Goal: Task Accomplishment & Management: Use online tool/utility

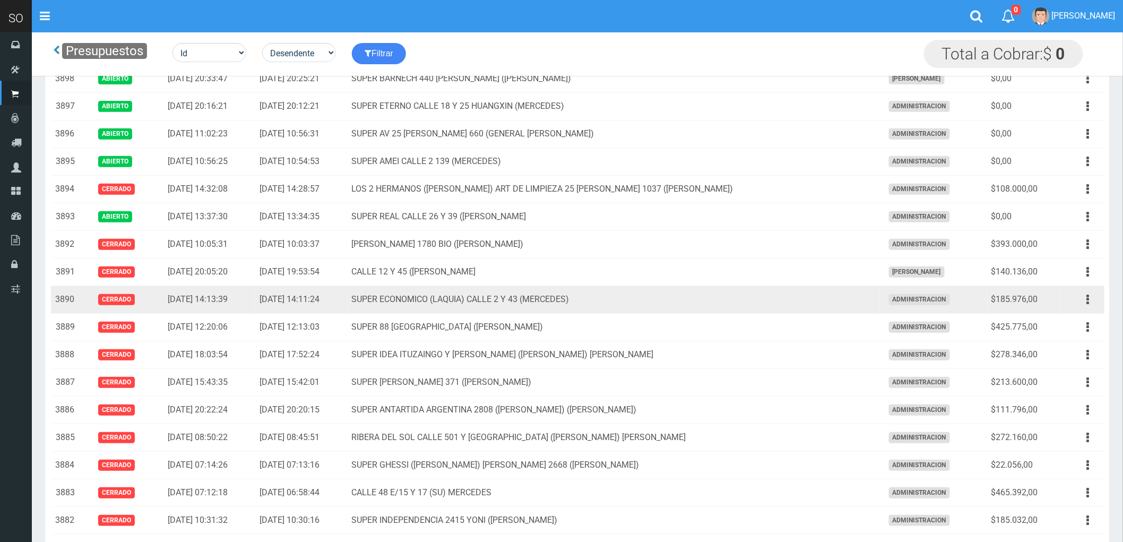
scroll to position [118, 0]
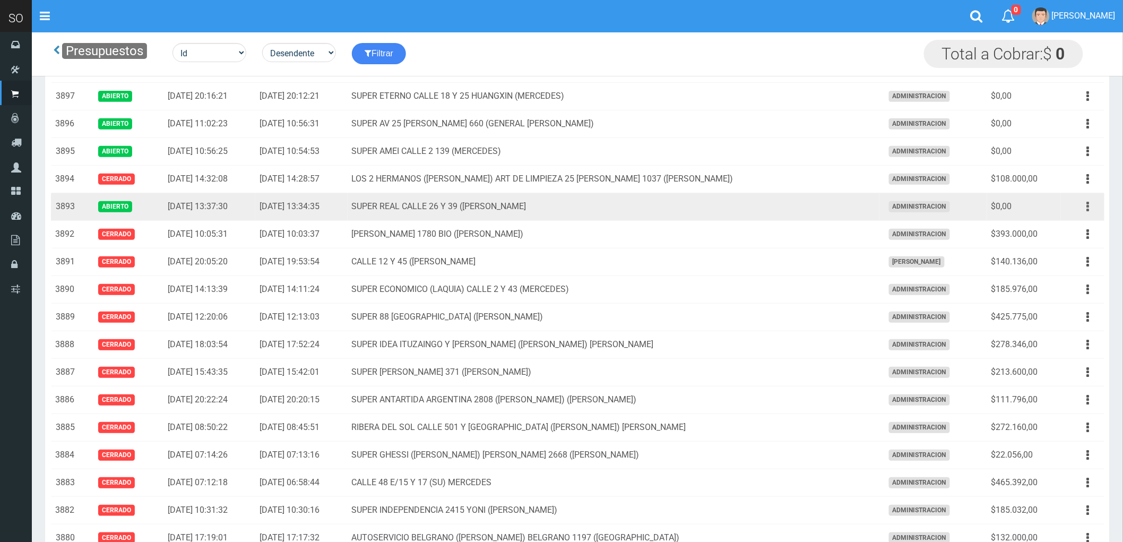
click at [1089, 208] on icon "button" at bounding box center [1088, 206] width 3 height 19
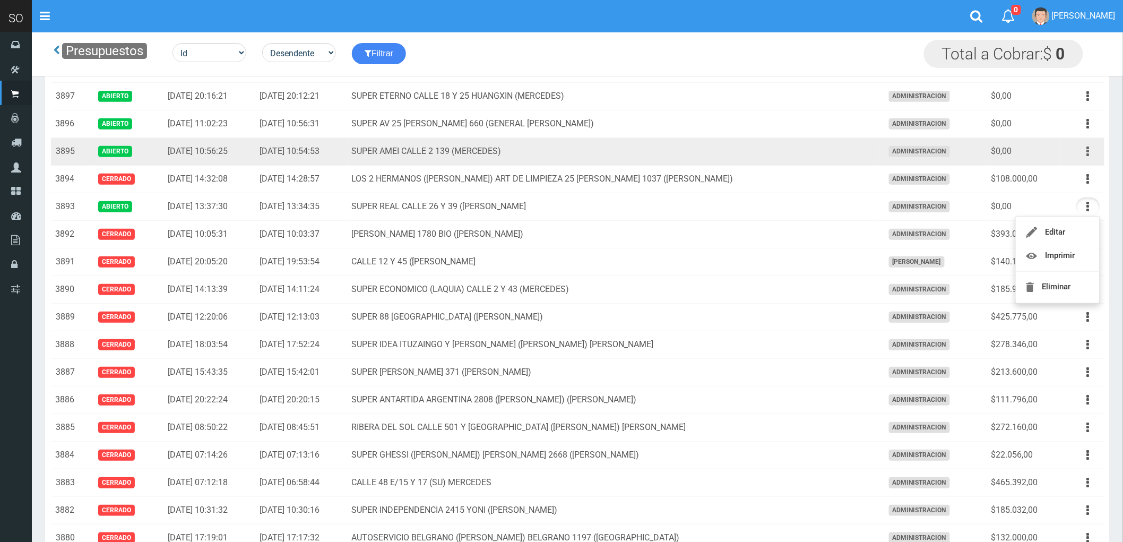
click at [1086, 151] on button "button" at bounding box center [1088, 151] width 24 height 19
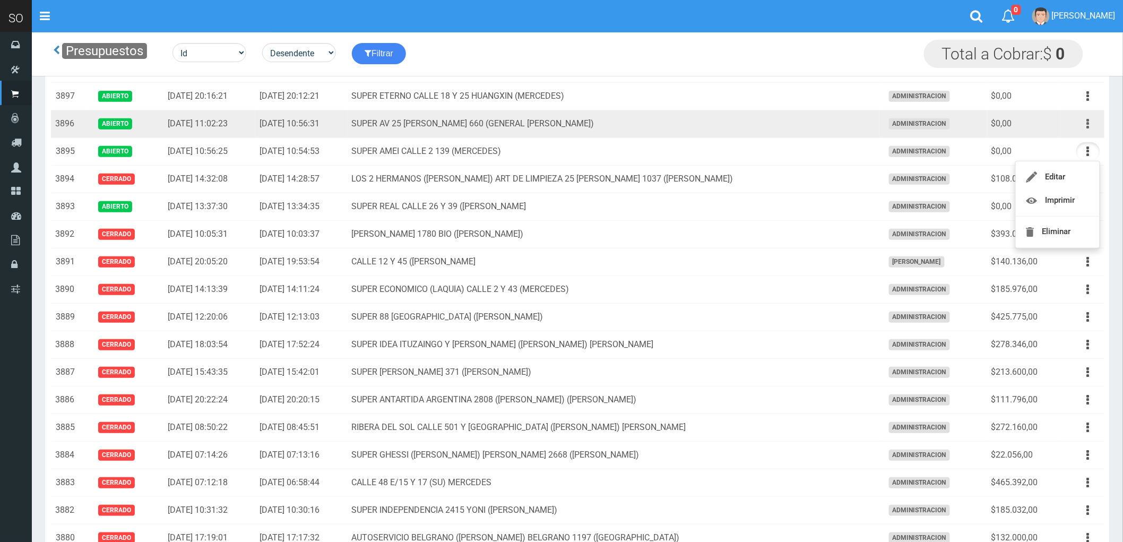
click at [1087, 126] on icon "button" at bounding box center [1088, 124] width 3 height 19
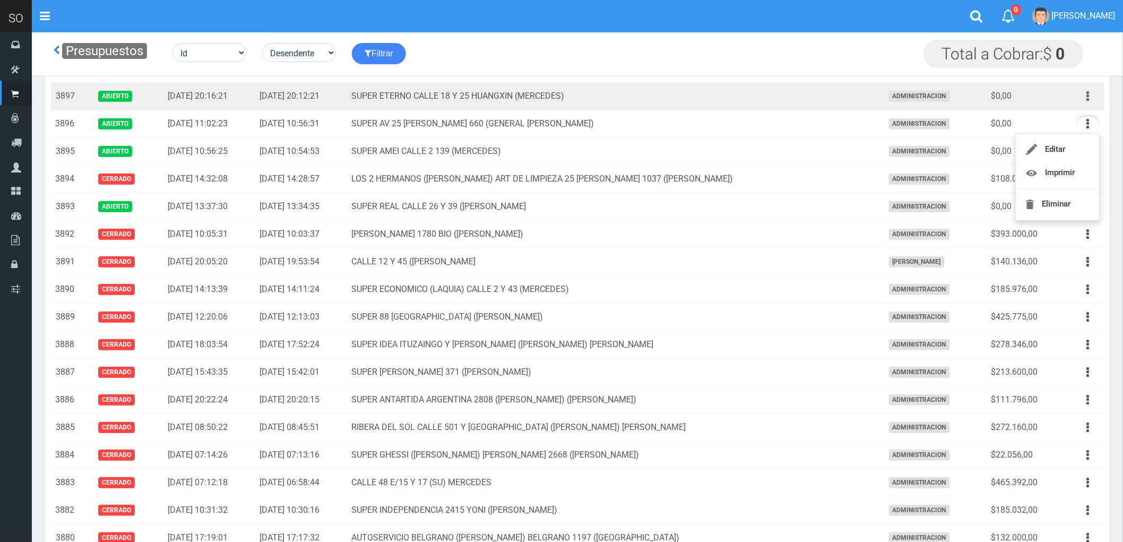
click at [1087, 98] on icon "button" at bounding box center [1088, 96] width 3 height 19
click at [1086, 97] on button "button" at bounding box center [1088, 96] width 24 height 19
click at [1084, 97] on button "button" at bounding box center [1088, 96] width 24 height 19
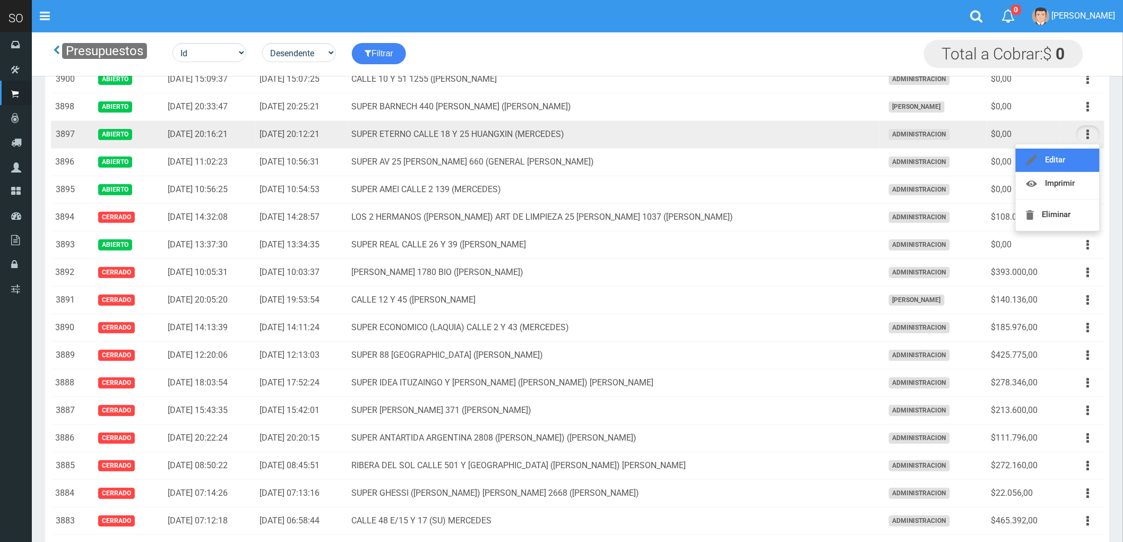
scroll to position [59, 0]
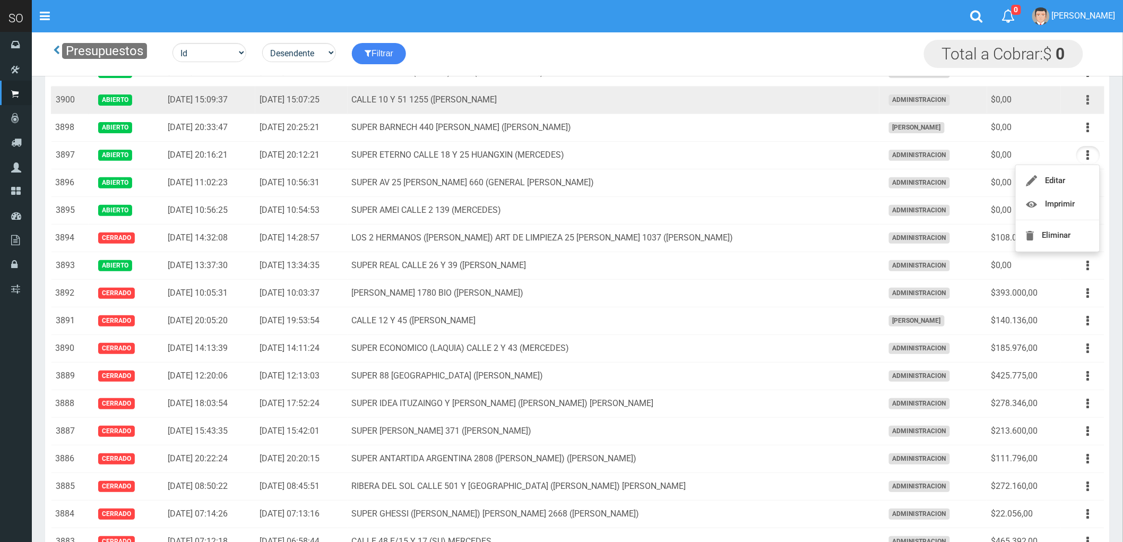
click at [1085, 103] on button "button" at bounding box center [1088, 100] width 24 height 19
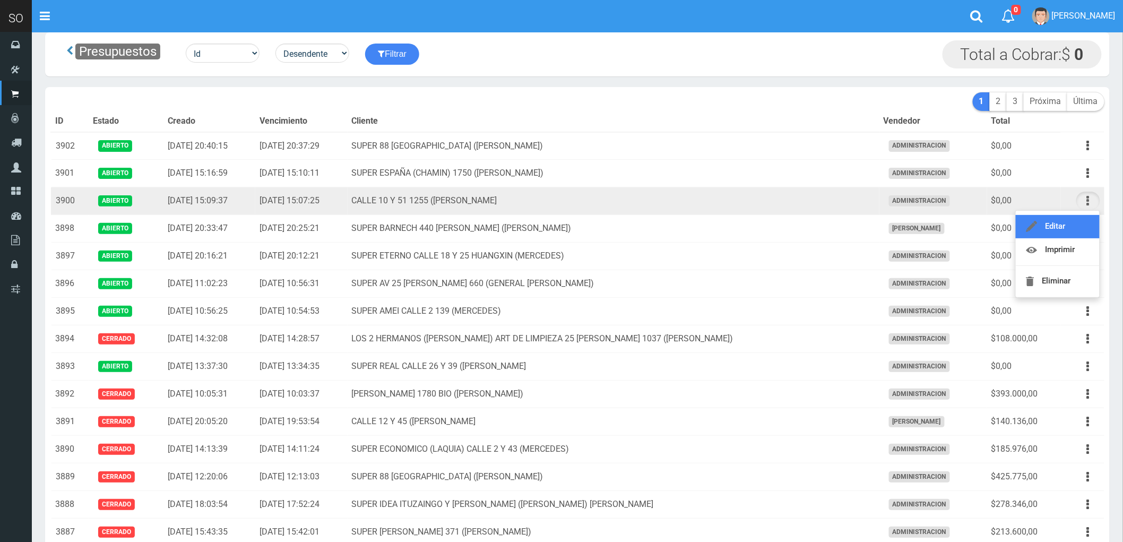
scroll to position [0, 0]
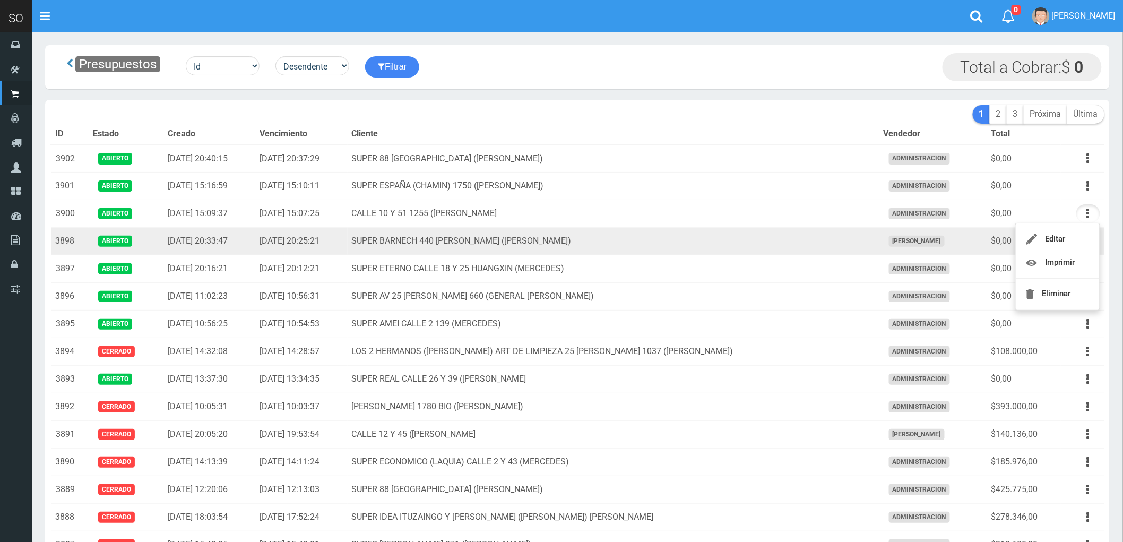
click at [761, 241] on td "SUPER BARNECH 440 MIRIAM (LUJAN)" at bounding box center [614, 242] width 532 height 28
click at [1083, 242] on button "button" at bounding box center [1088, 241] width 24 height 19
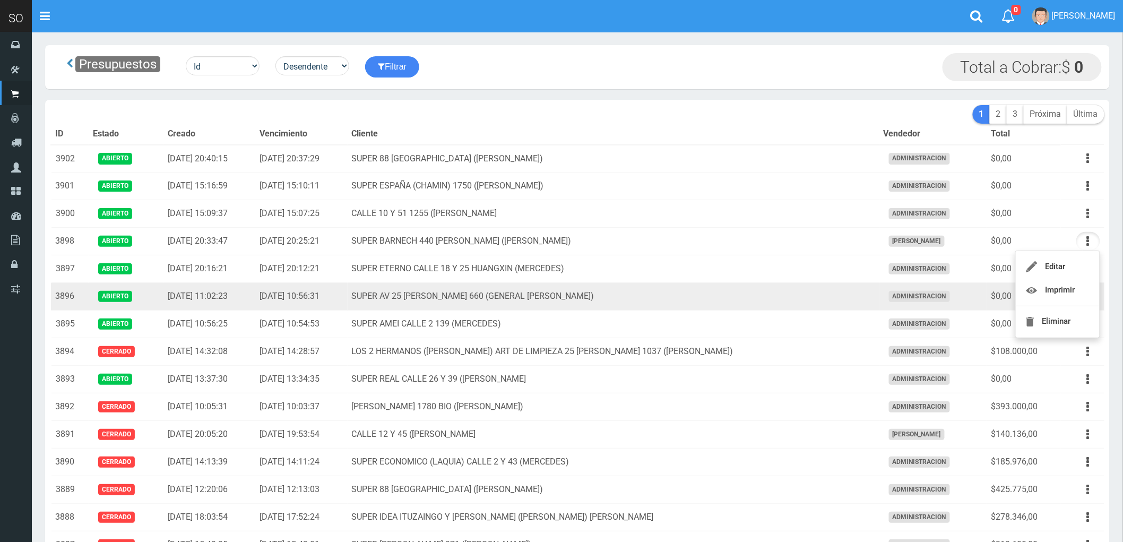
click at [739, 294] on td "SUPER AV 25 [PERSON_NAME] 660 (GENERAL [PERSON_NAME])" at bounding box center [614, 297] width 532 height 28
click at [1086, 295] on button "button" at bounding box center [1088, 296] width 24 height 19
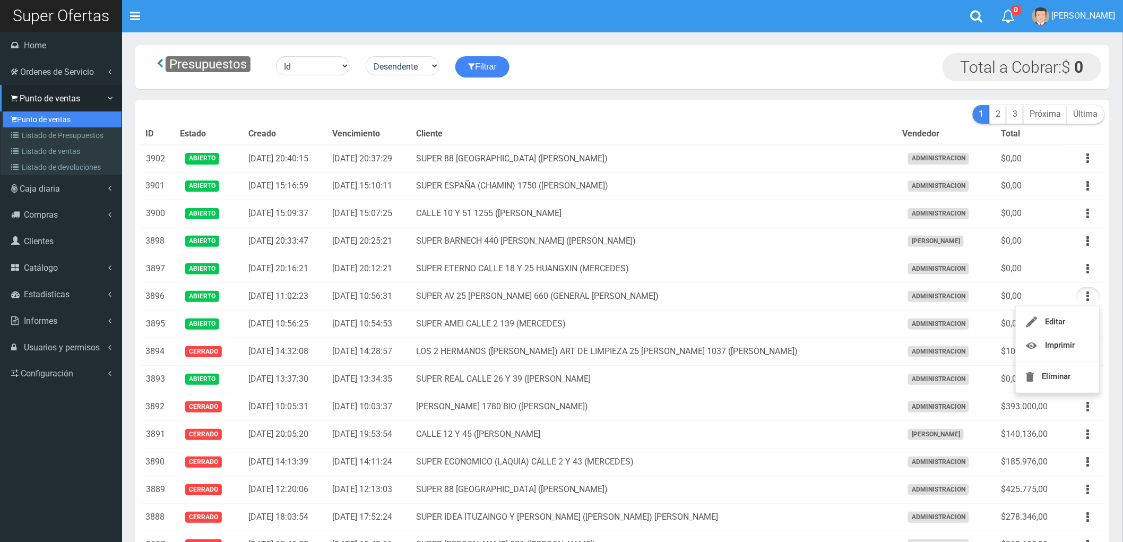
click at [41, 115] on link "Punto de ventas" at bounding box center [62, 119] width 118 height 16
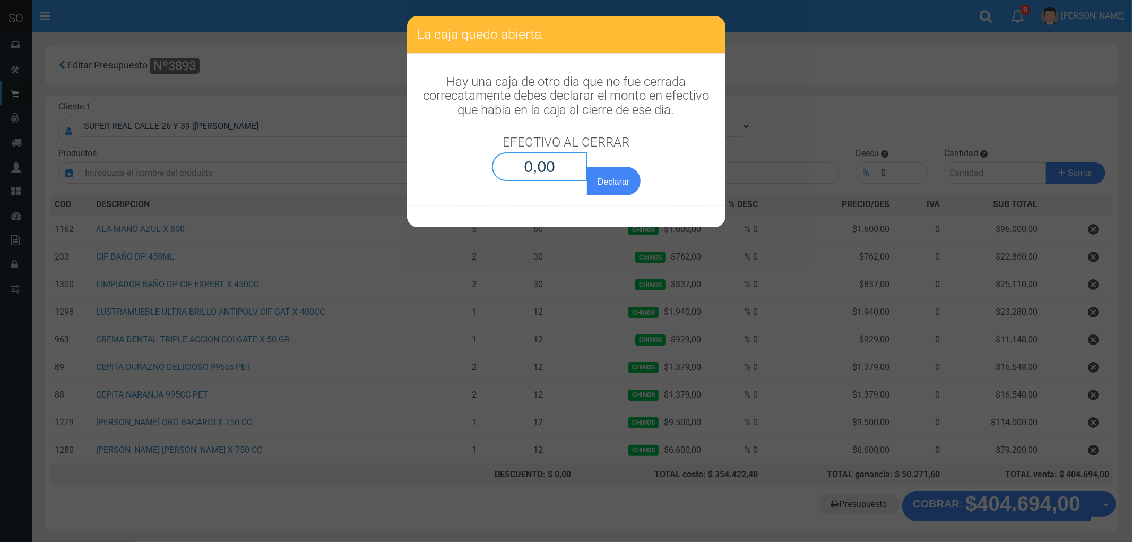
click at [541, 162] on input "0,00" at bounding box center [540, 166] width 96 height 29
type input "0,01"
click at [587, 167] on button "Declarar" at bounding box center [613, 181] width 53 height 29
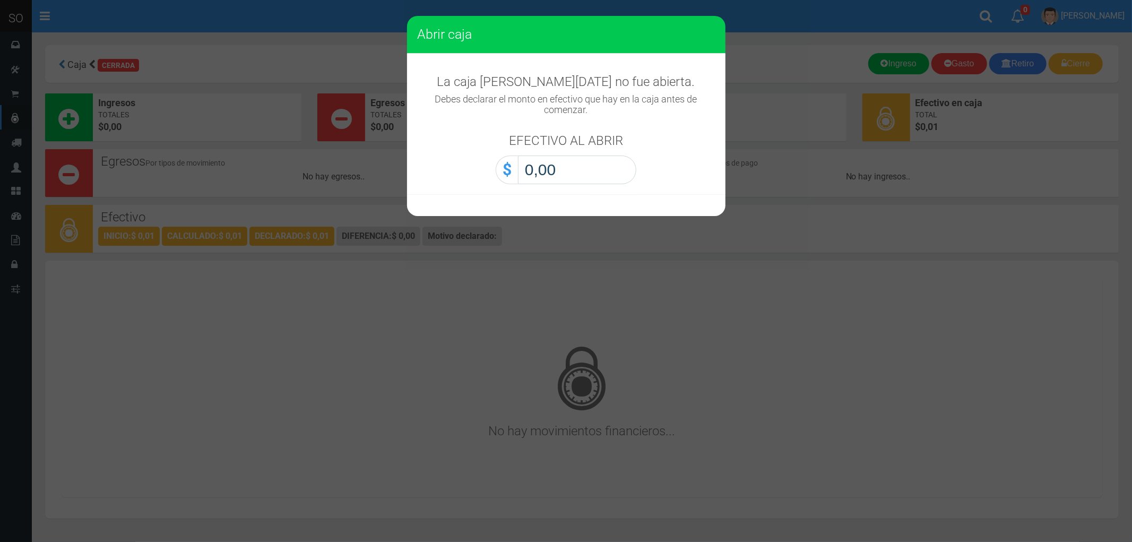
click at [559, 173] on input "0,00" at bounding box center [577, 170] width 118 height 29
type input "0,01"
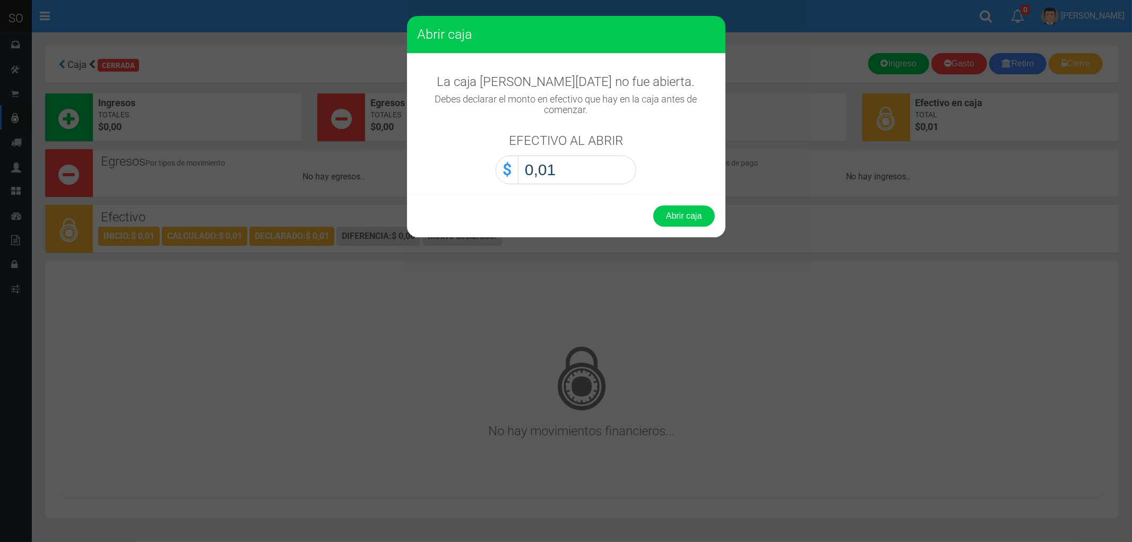
click at [653, 205] on button "Abrir caja" at bounding box center [684, 215] width 62 height 21
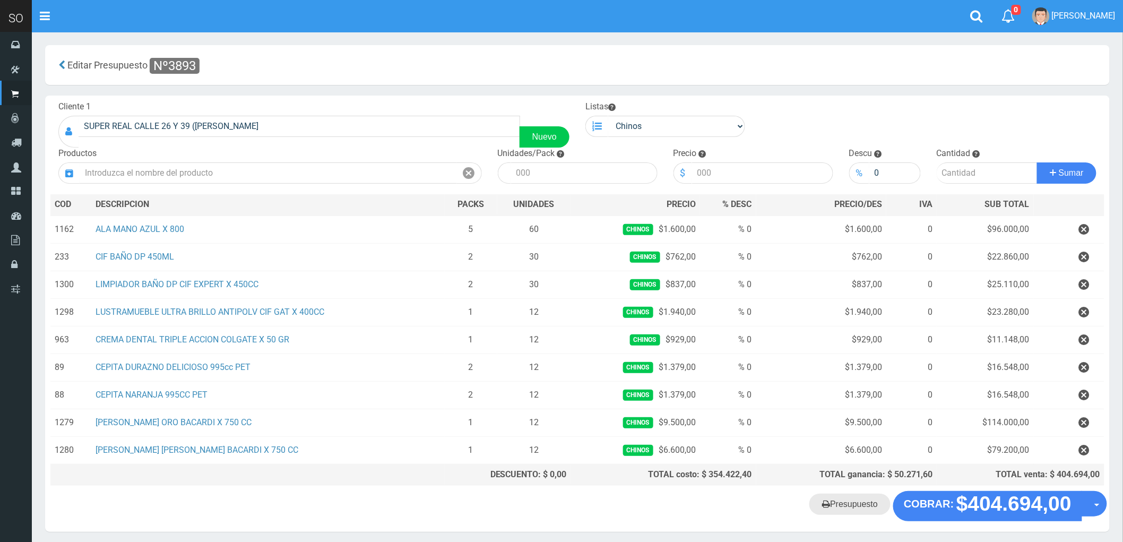
click at [852, 505] on link "Presupuesto" at bounding box center [849, 504] width 81 height 21
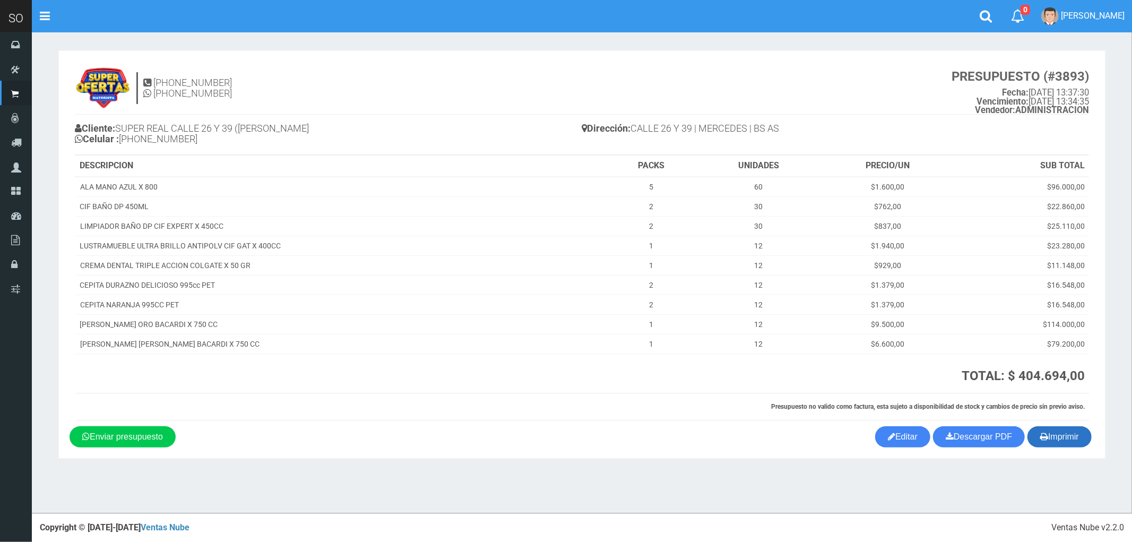
click at [1057, 437] on button "Imprimir" at bounding box center [1060, 436] width 64 height 21
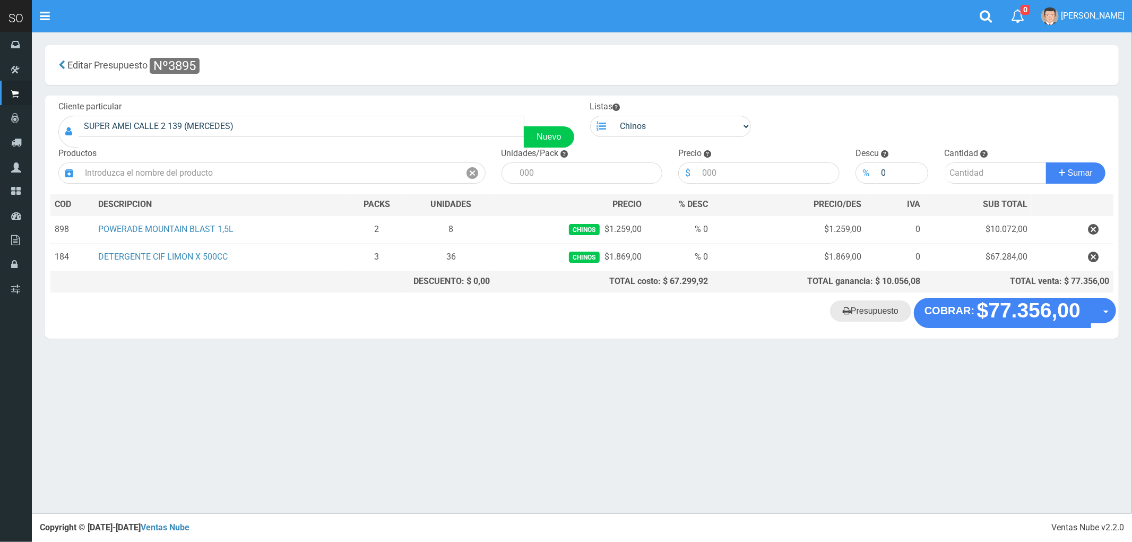
click at [876, 314] on link "Presupuesto" at bounding box center [870, 310] width 81 height 21
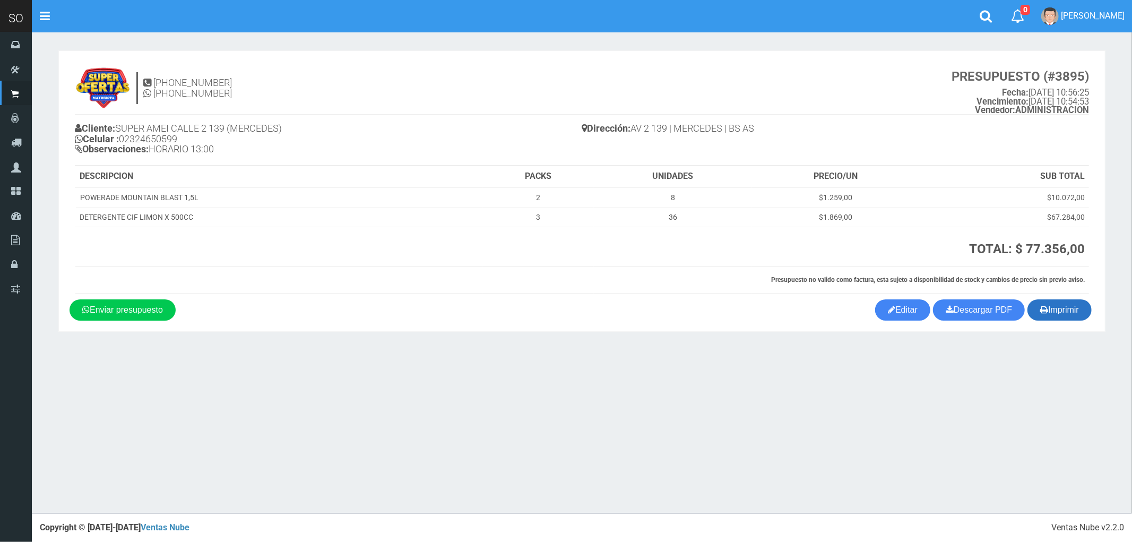
click at [1070, 317] on button "Imprimir" at bounding box center [1060, 309] width 64 height 21
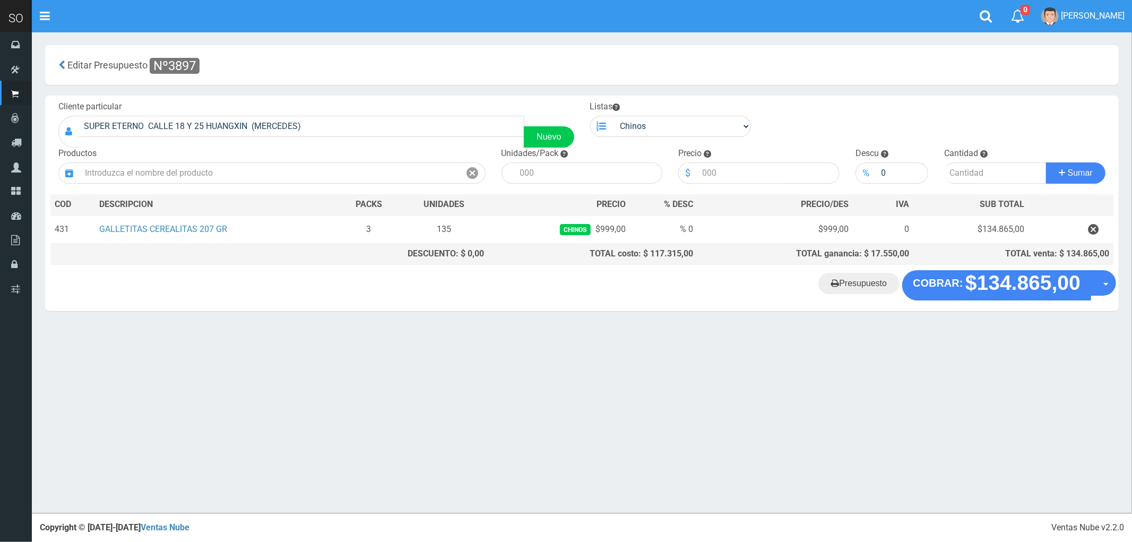
click at [847, 276] on "Presupuesto COBRAR: $134.865,00 Opciones" at bounding box center [582, 285] width 1068 height 30
click at [855, 284] on link "Presupuesto" at bounding box center [858, 283] width 81 height 21
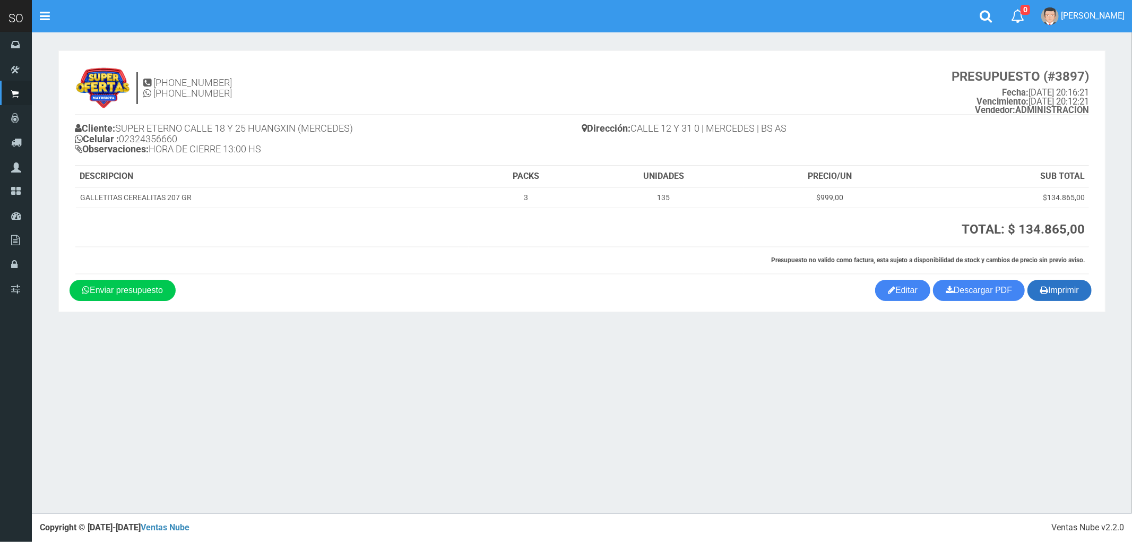
click at [1070, 294] on button "Imprimir" at bounding box center [1060, 290] width 64 height 21
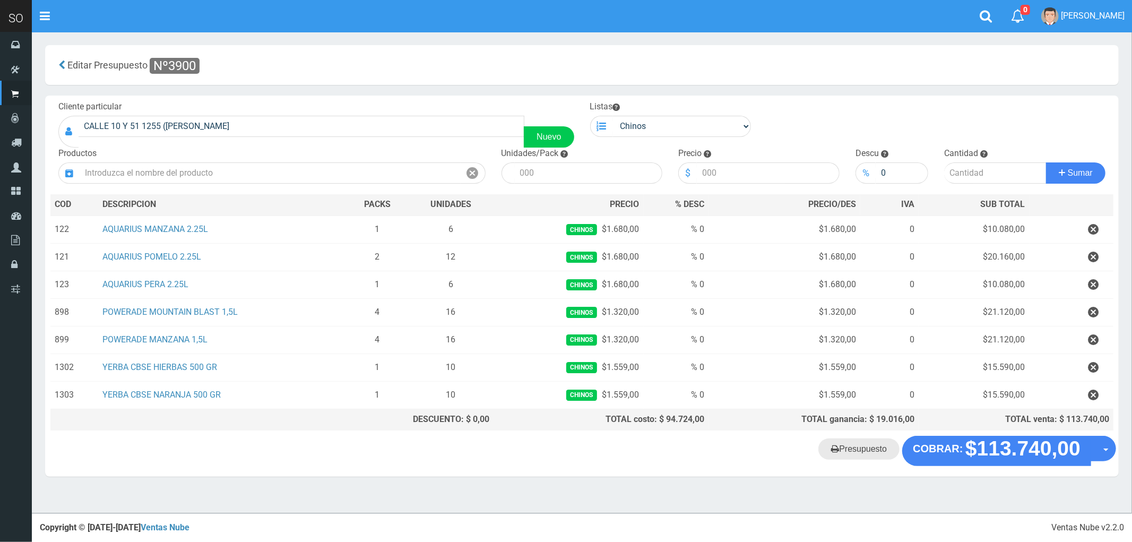
click at [862, 454] on link "Presupuesto" at bounding box center [858, 448] width 81 height 21
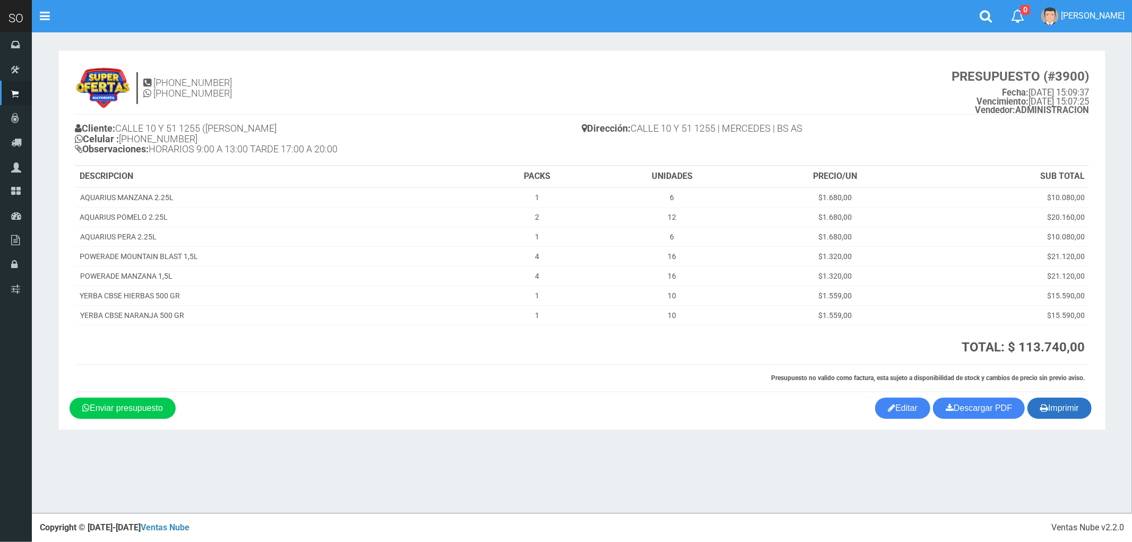
click at [1066, 407] on button "Imprimir" at bounding box center [1060, 408] width 64 height 21
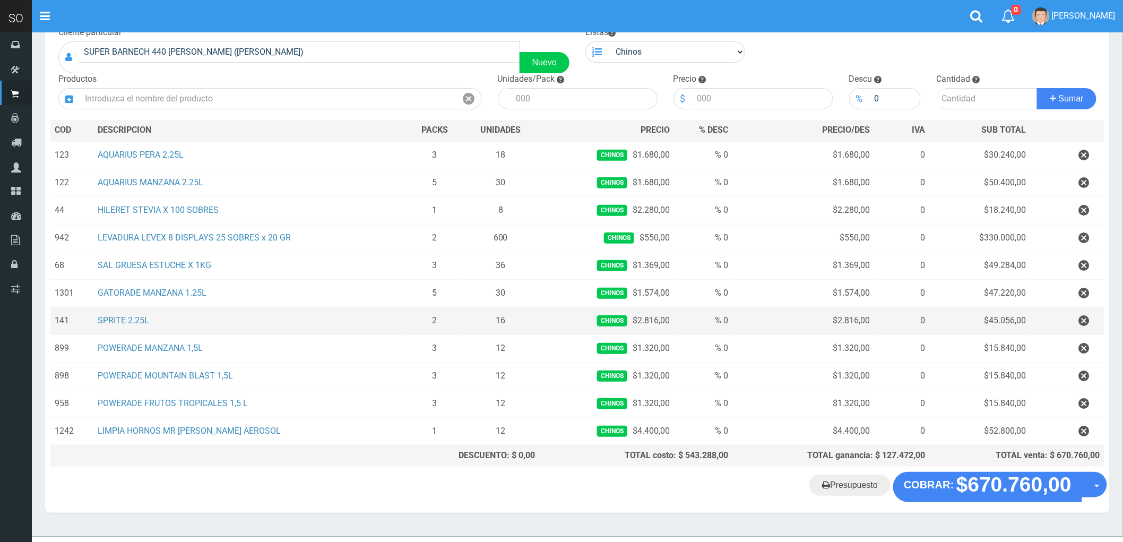
scroll to position [99, 0]
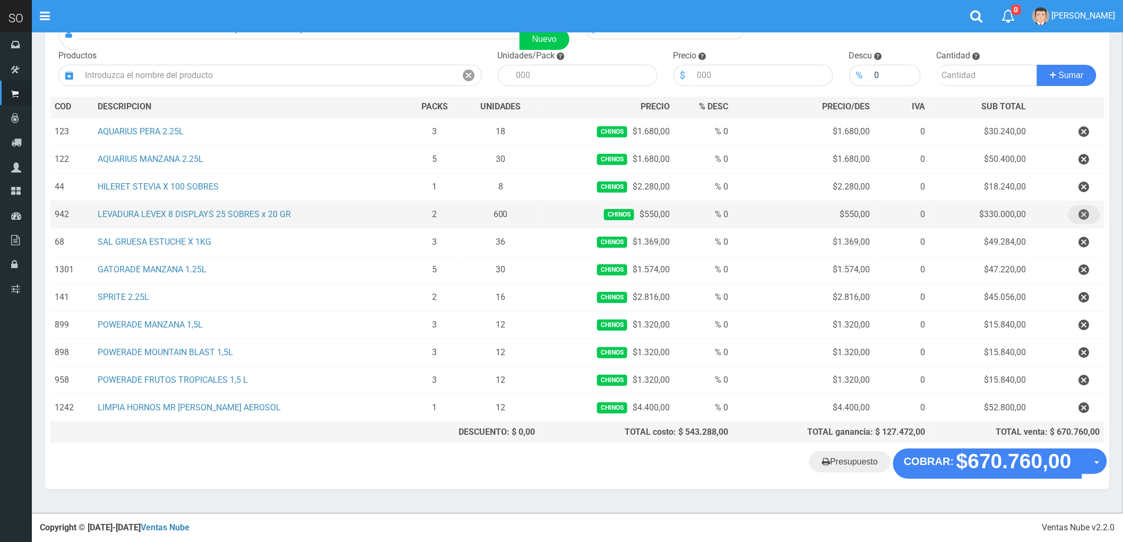
click at [1084, 215] on icon "button" at bounding box center [1084, 214] width 11 height 19
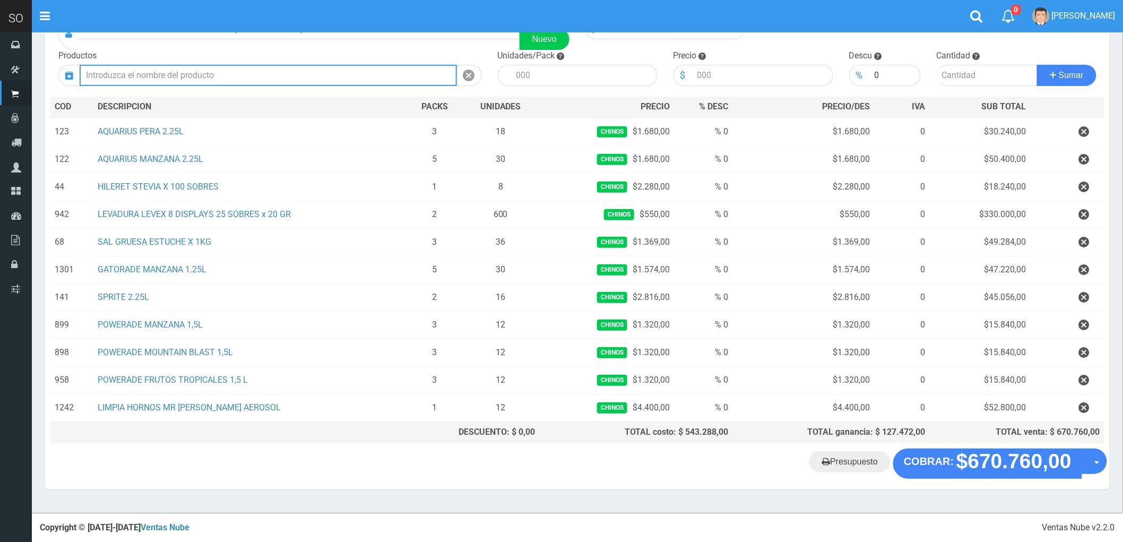
scroll to position [72, 0]
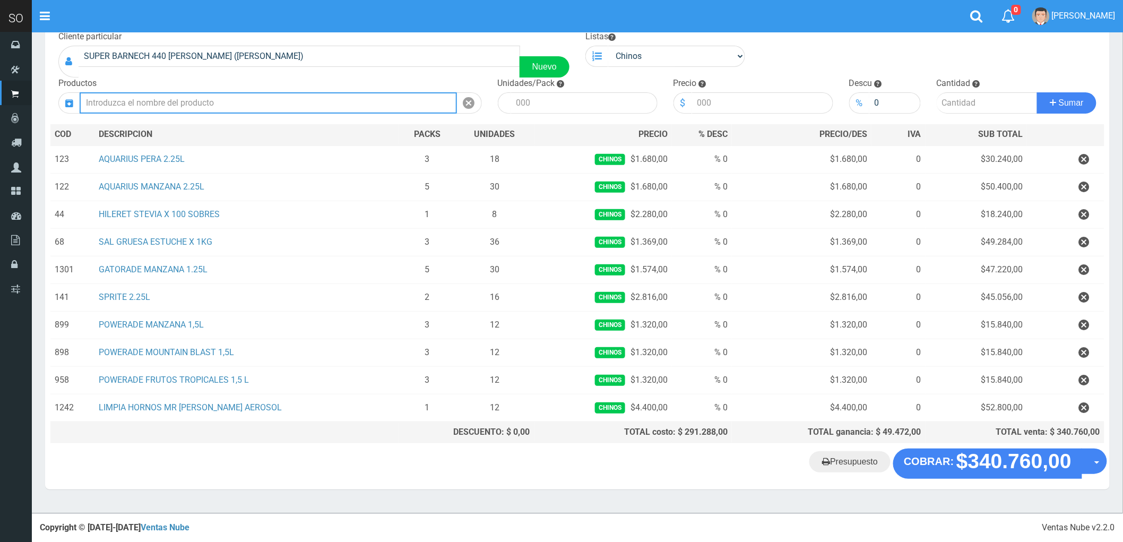
click at [144, 103] on input "text" at bounding box center [268, 102] width 377 height 21
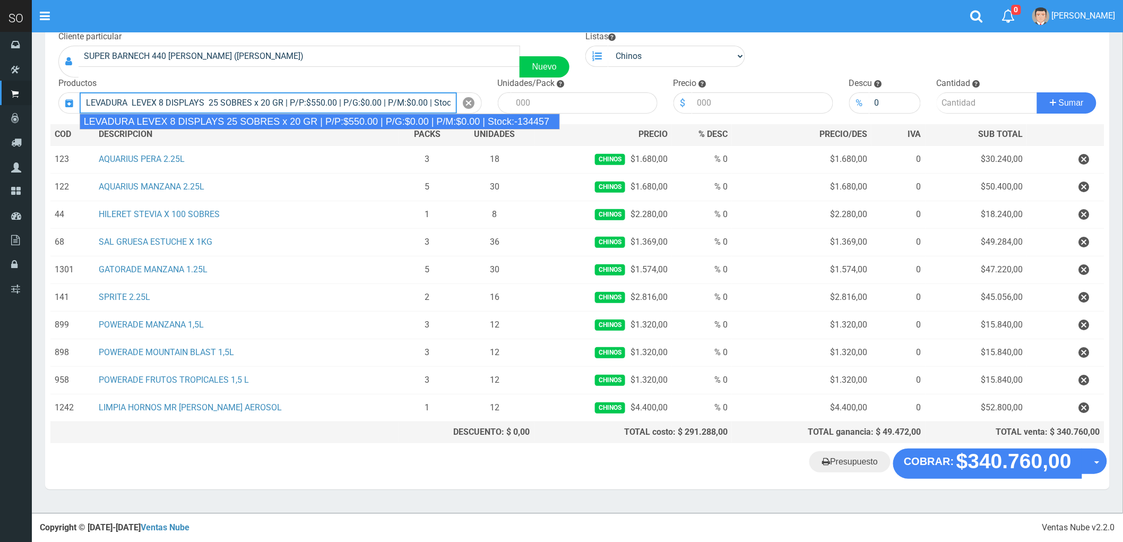
type input "LEVADURA LEVEX 8 DISPLAYS 25 SOBRES x 20 GR | P/P:$550.00 | P/G:$0.00 | P/M:$0.…"
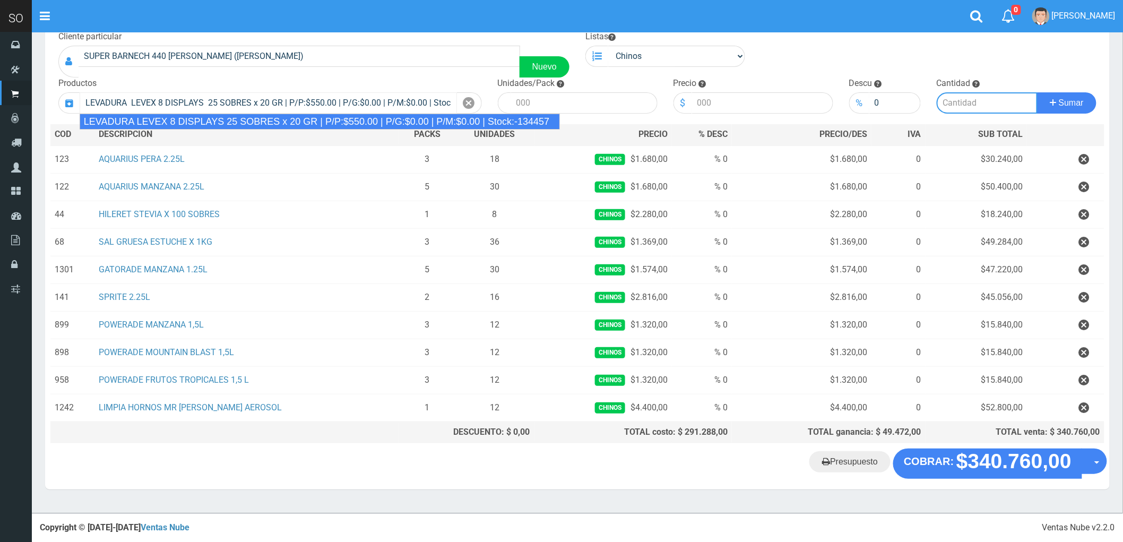
type input "25"
type input "550.00"
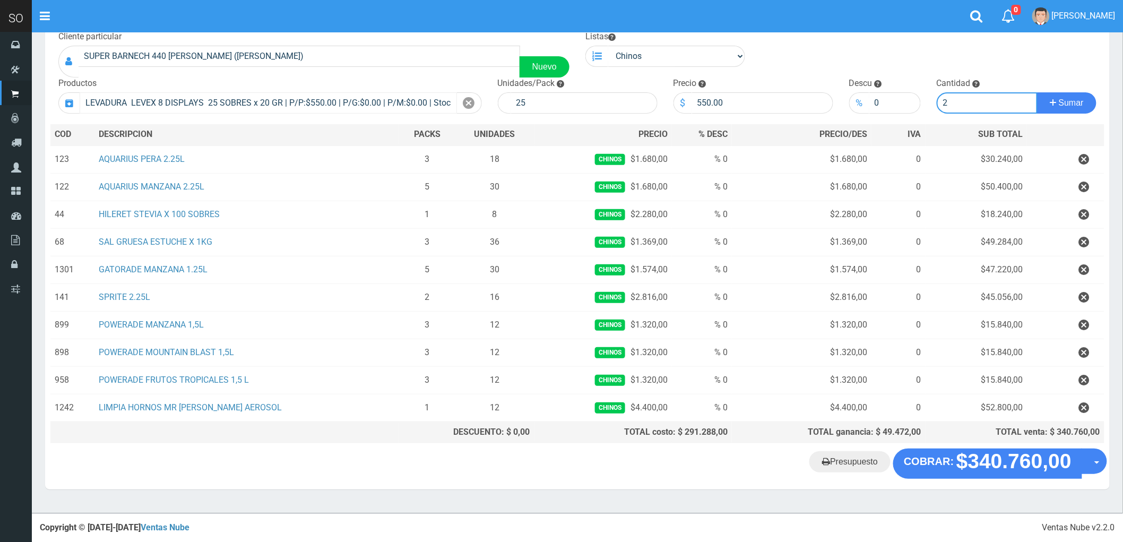
type input "2"
click at [1037, 92] on button "Sumar" at bounding box center [1066, 102] width 59 height 21
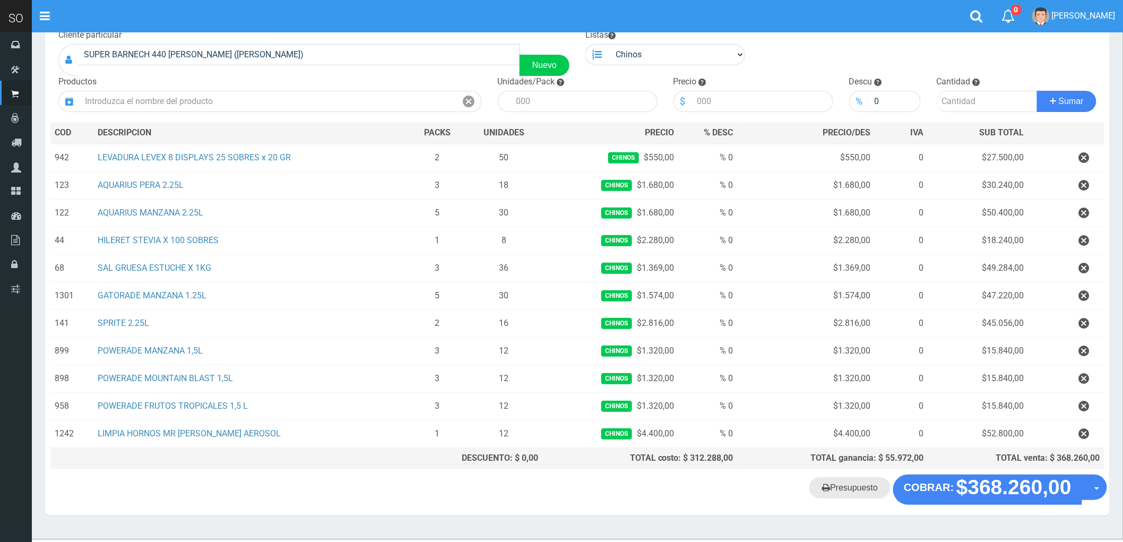
click at [857, 491] on link "Presupuesto" at bounding box center [849, 487] width 81 height 21
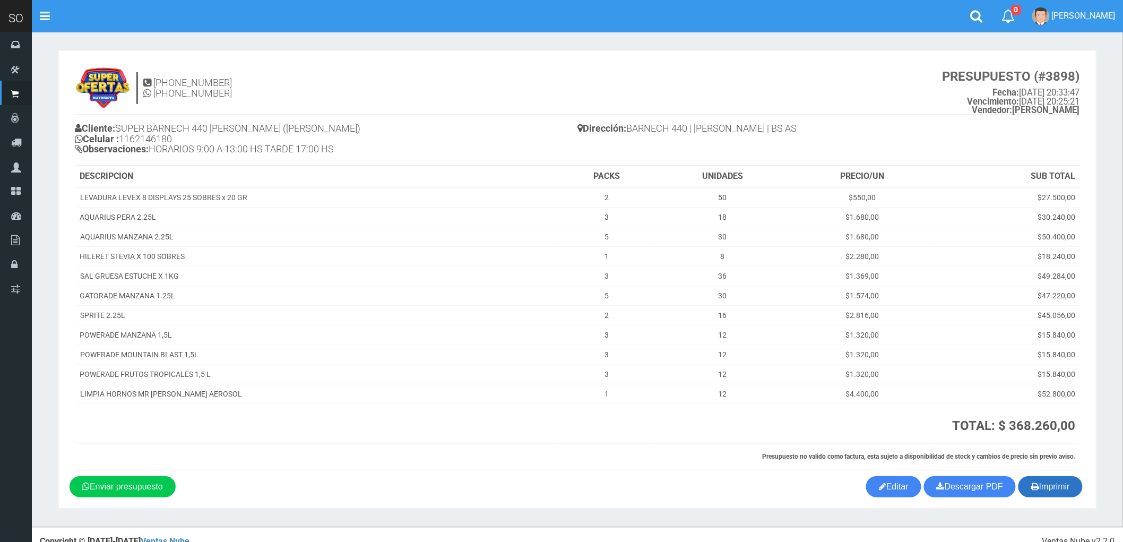
click at [1061, 481] on button "Imprimir" at bounding box center [1051, 486] width 64 height 21
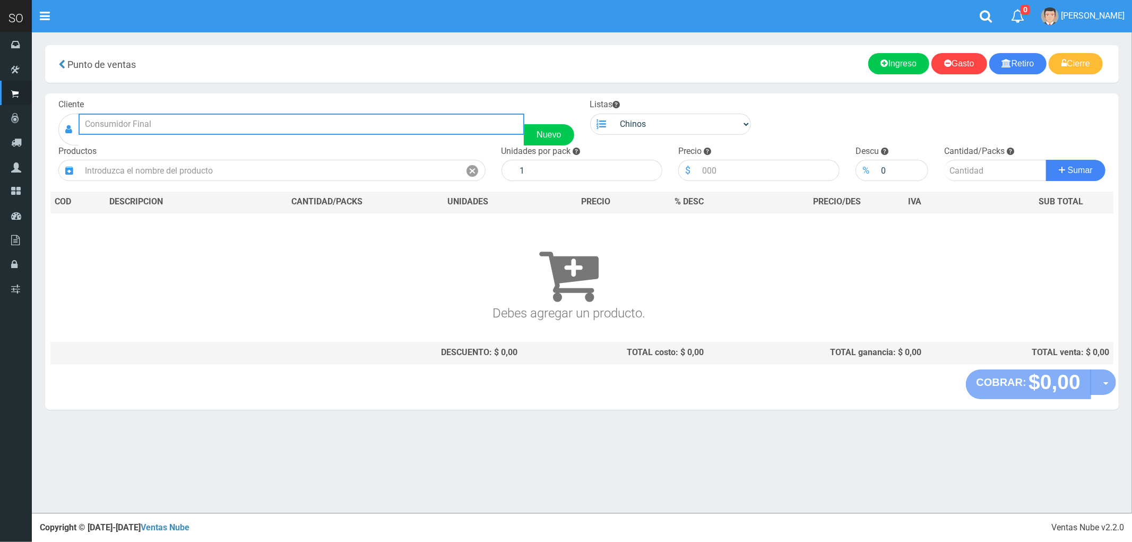
click at [139, 121] on input "text" at bounding box center [302, 124] width 446 height 21
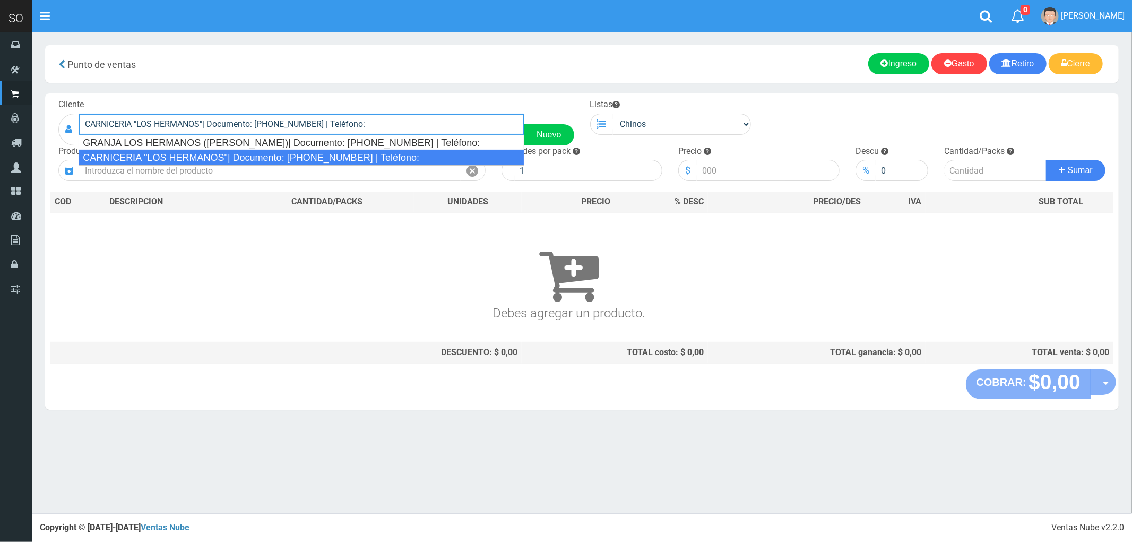
type input "GRANJA LOS HERMANOS (LEANDRO)| Documento: 5857585 | Teléfono:"
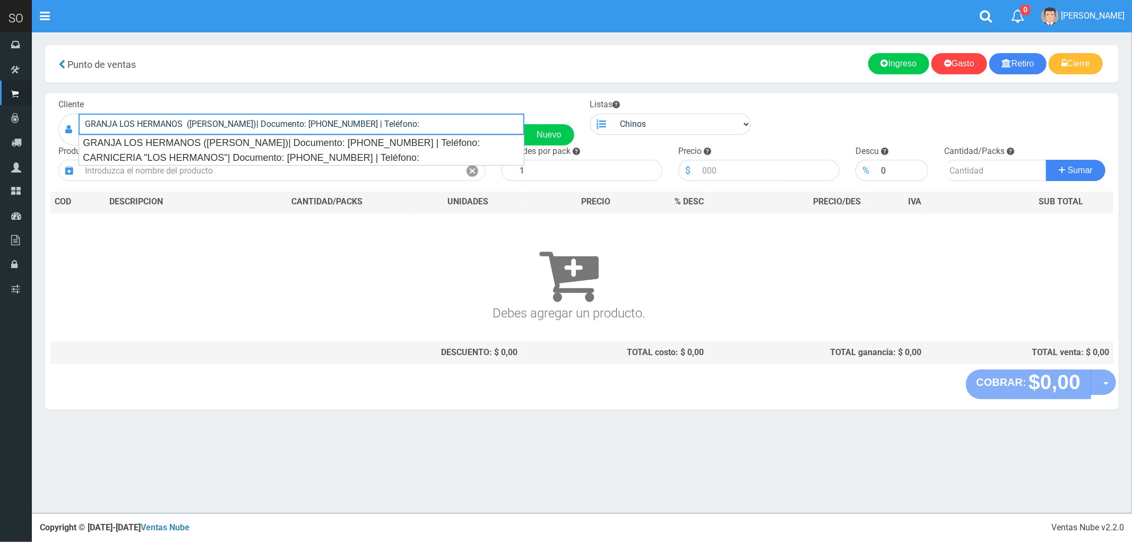
drag, startPoint x: 385, startPoint y: 130, endPoint x: 67, endPoint y: 130, distance: 317.9
click at [67, 130] on div "GRANJA LOS HERMANOS (LEANDRO)| Documento: 5857585 | Teléfono: Nuevo" at bounding box center [316, 130] width 516 height 32
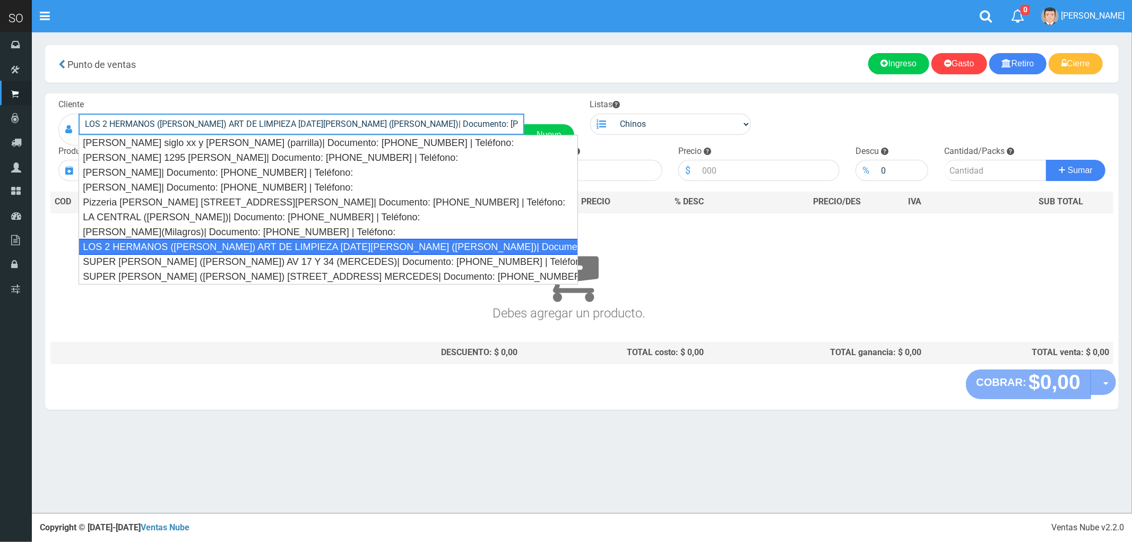
type input "LOS 2 HERMANOS (DANIEL) ART DE LIMPIEZA 25 DE MAYO 1037 (GILES)| Documento: 213…"
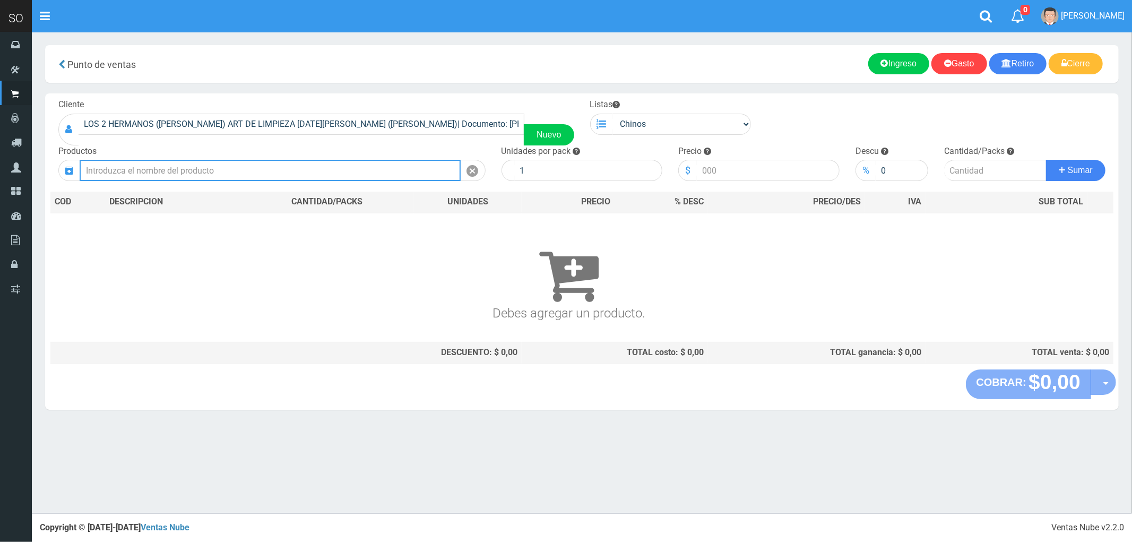
click at [150, 170] on input "text" at bounding box center [270, 170] width 381 height 21
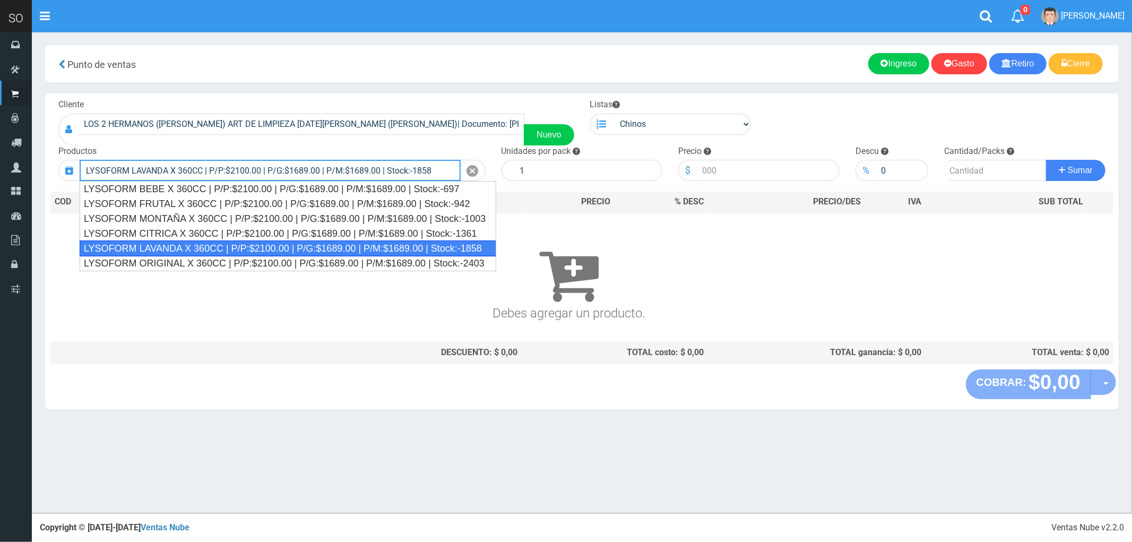
type input "LYSOFORM LAVANDA X 360CC | P/P:$2100.00 | P/G:$1689.00 | P/M:$1689.00 | Stock:-…"
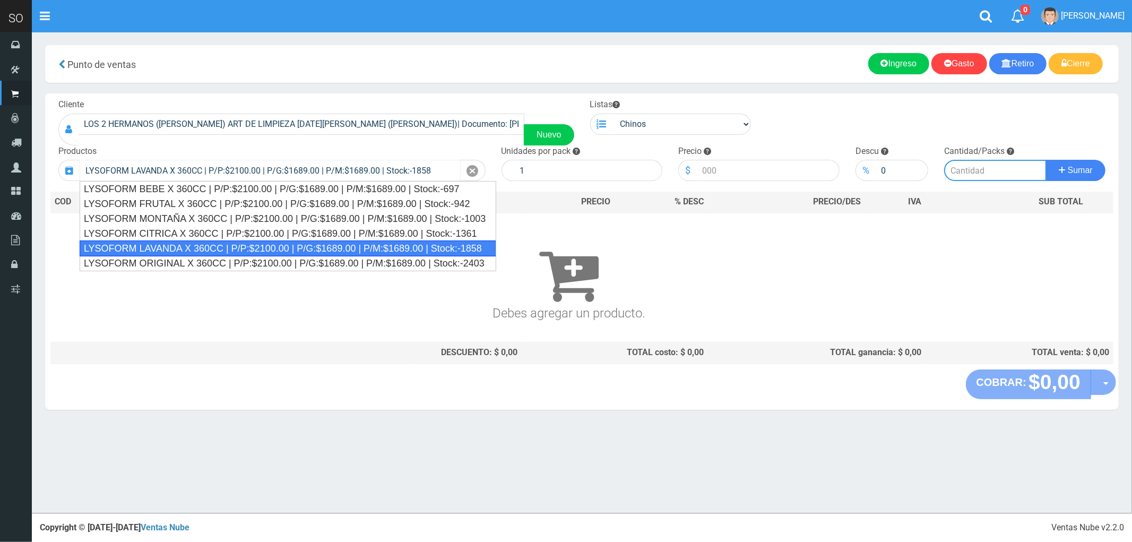
type input "12"
type input "2100.00"
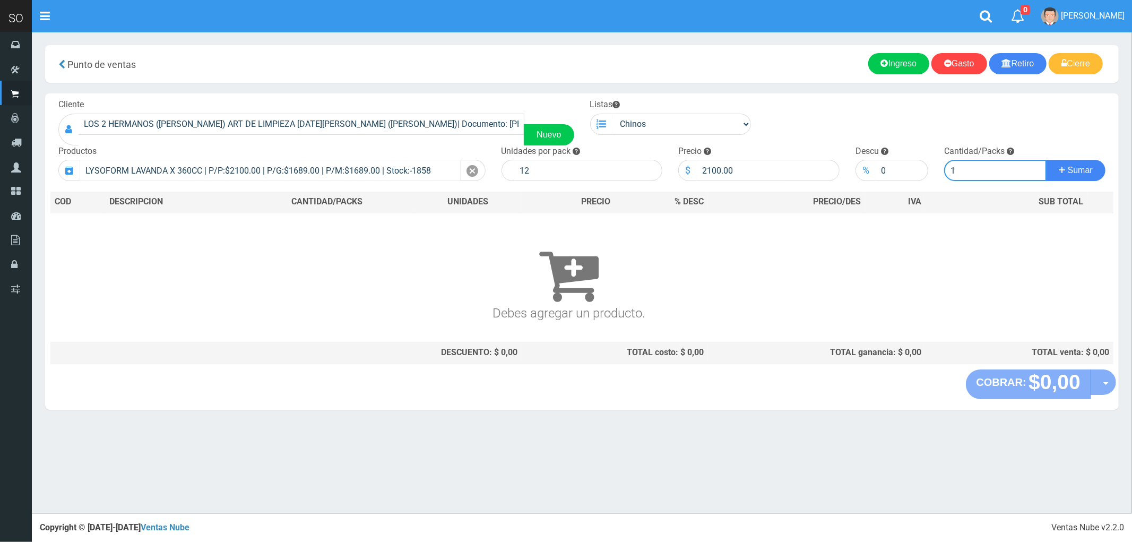
type input "1"
click at [1046, 160] on button "Sumar" at bounding box center [1075, 170] width 59 height 21
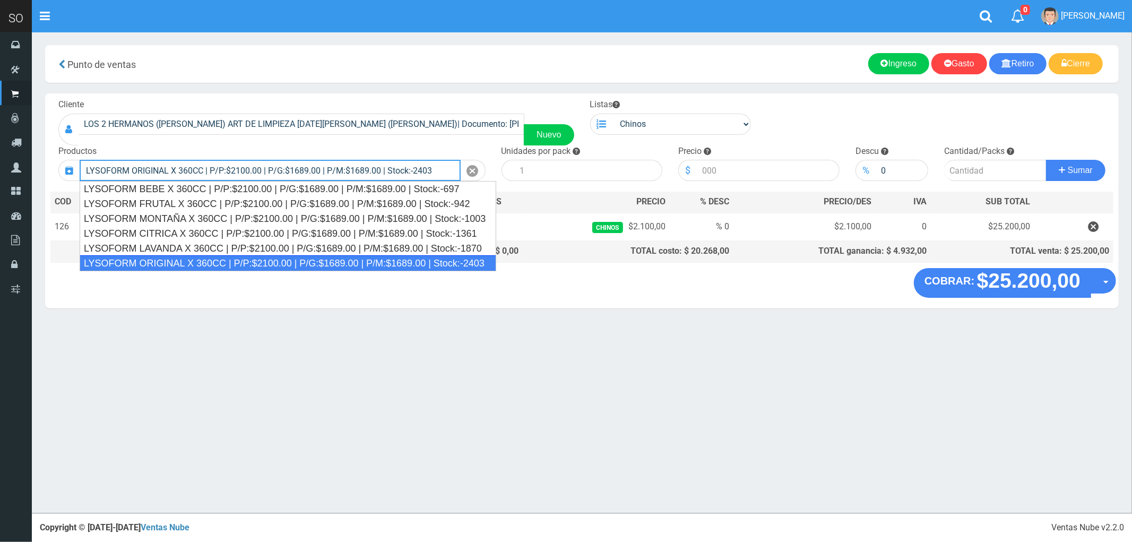
type input "LYSOFORM ORIGINAL X 360CC | P/P:$2100.00 | P/G:$1689.00 | P/M:$1689.00 | Stock:…"
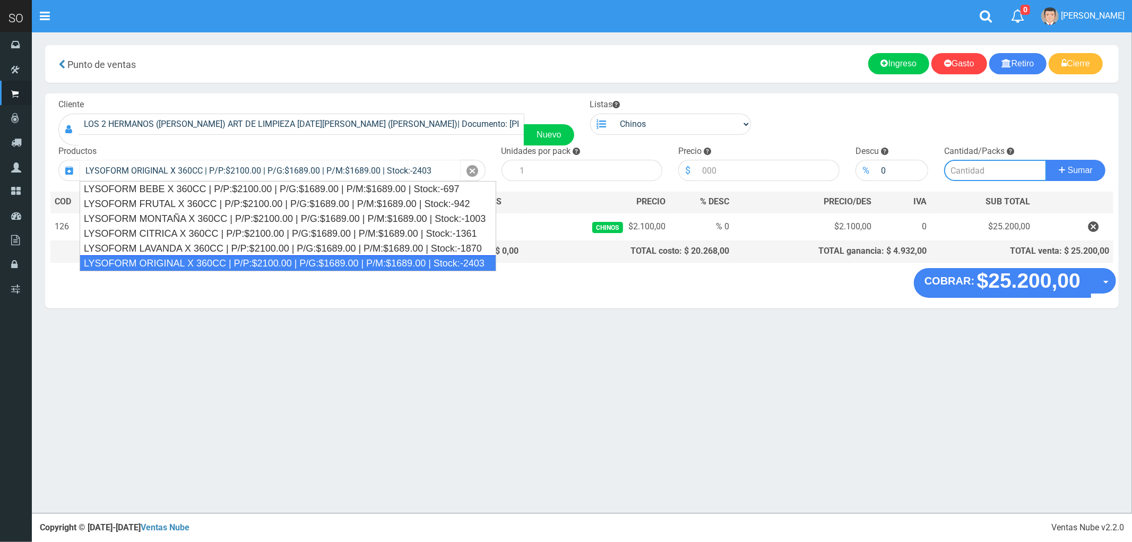
type input "12"
type input "2100.00"
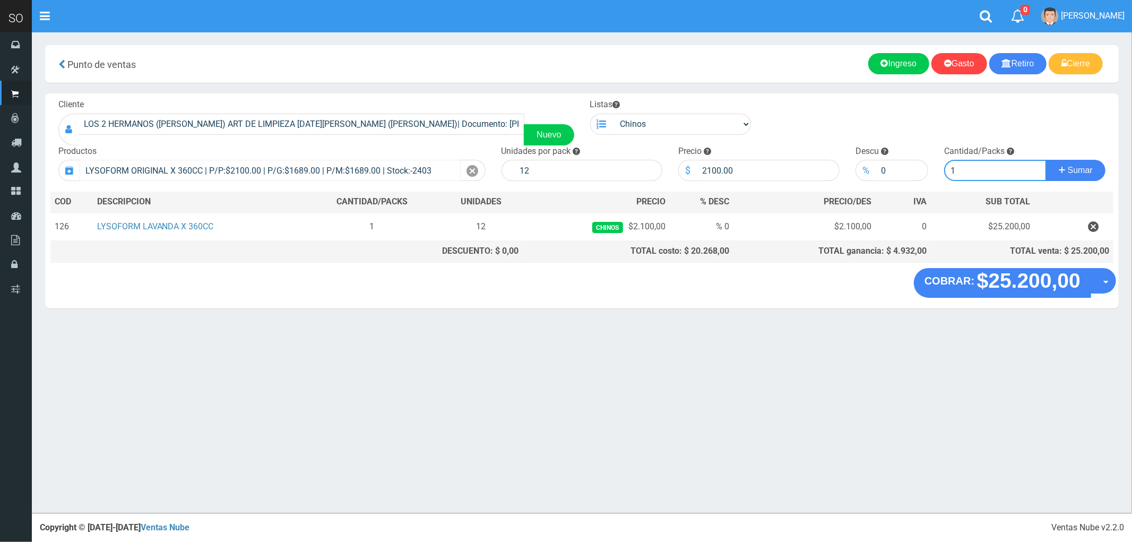
type input "1"
click at [1046, 160] on button "Sumar" at bounding box center [1075, 170] width 59 height 21
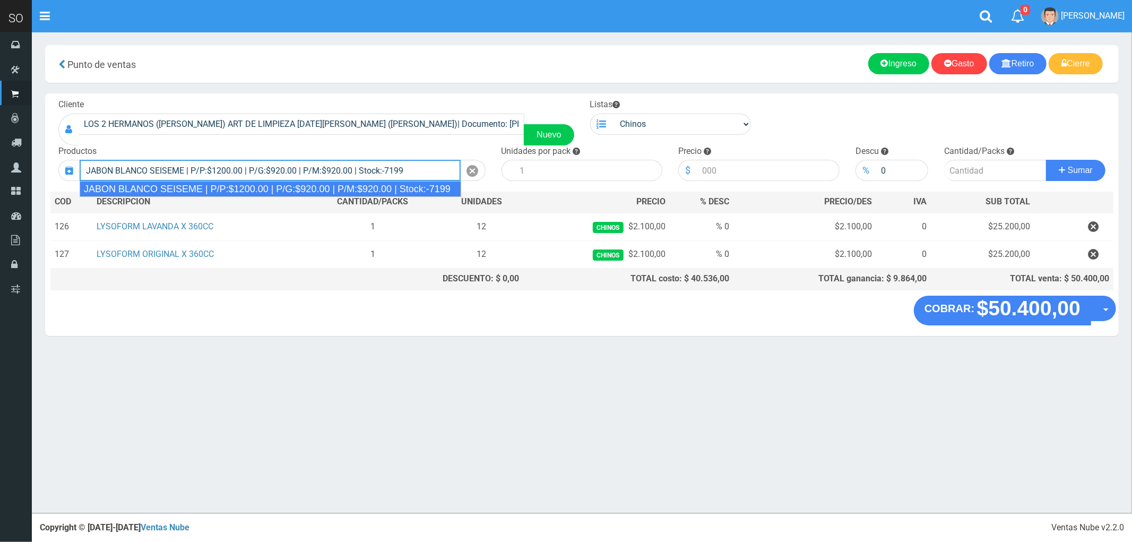
type input "JABON BLANCO SEISEME | P/P:$1200.00 | P/G:$920.00 | P/M:$920.00 | Stock:-7199"
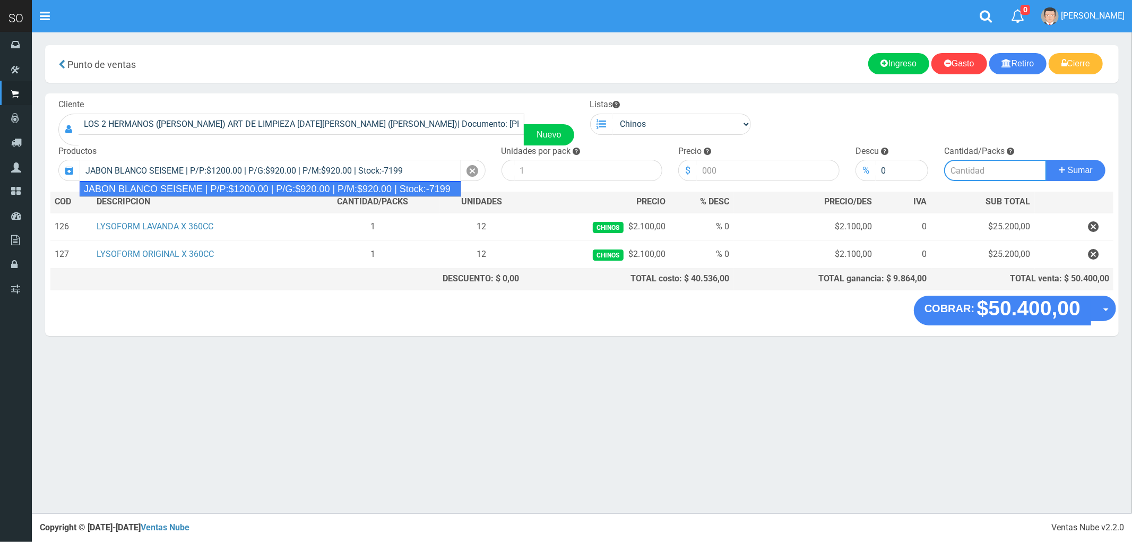
type input "50"
type input "1200.00"
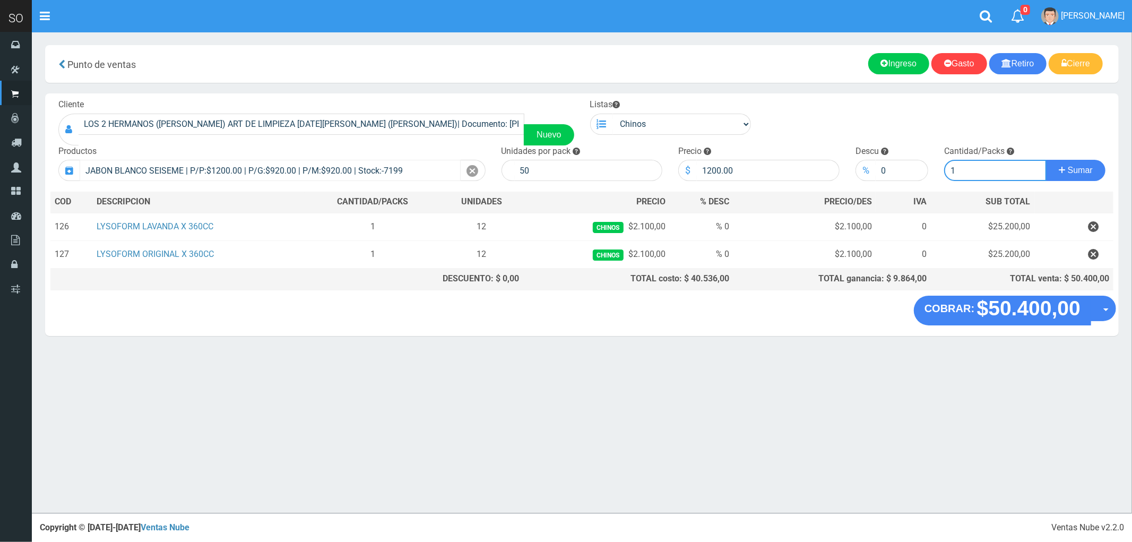
type input "1"
click at [1046, 160] on button "Sumar" at bounding box center [1075, 170] width 59 height 21
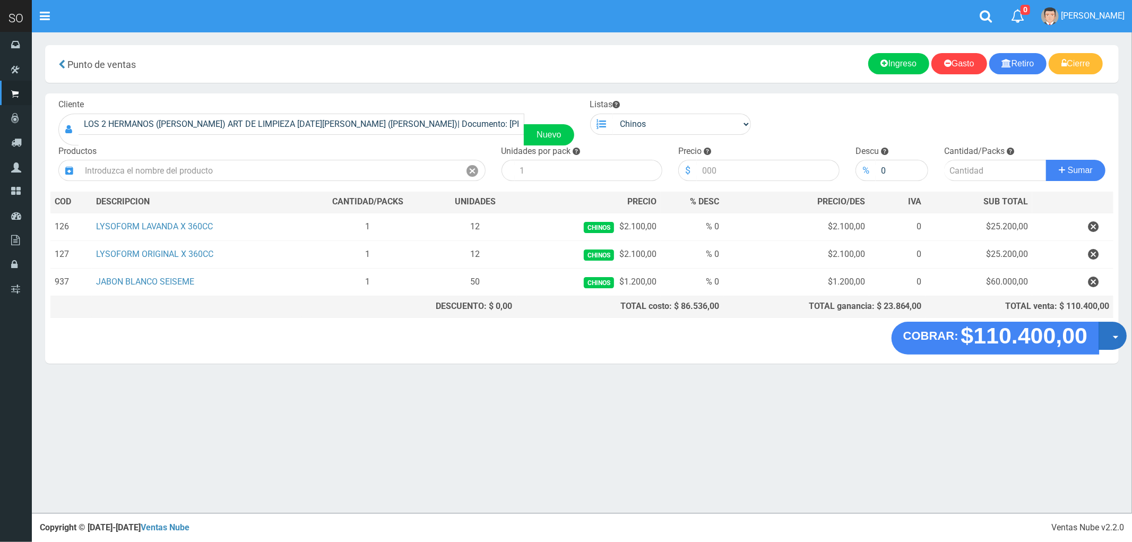
click at [1115, 339] on span "button" at bounding box center [1116, 337] width 6 height 3
click at [1067, 365] on link "Crear presupuesto" at bounding box center [1078, 363] width 95 height 24
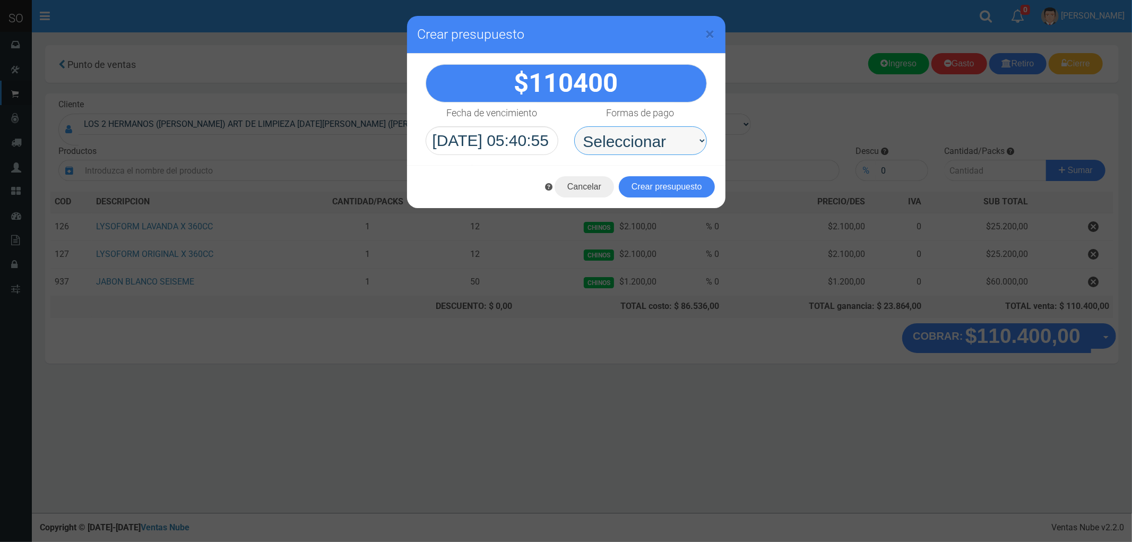
click at [616, 135] on select "Seleccionar Efectivo Tarjeta de Crédito Depósito Débito" at bounding box center [640, 140] width 133 height 29
select select "Efectivo"
click at [574, 126] on select "Seleccionar Efectivo Tarjeta de Crédito Depósito Débito" at bounding box center [640, 140] width 133 height 29
click at [671, 183] on button "Crear presupuesto" at bounding box center [667, 186] width 96 height 21
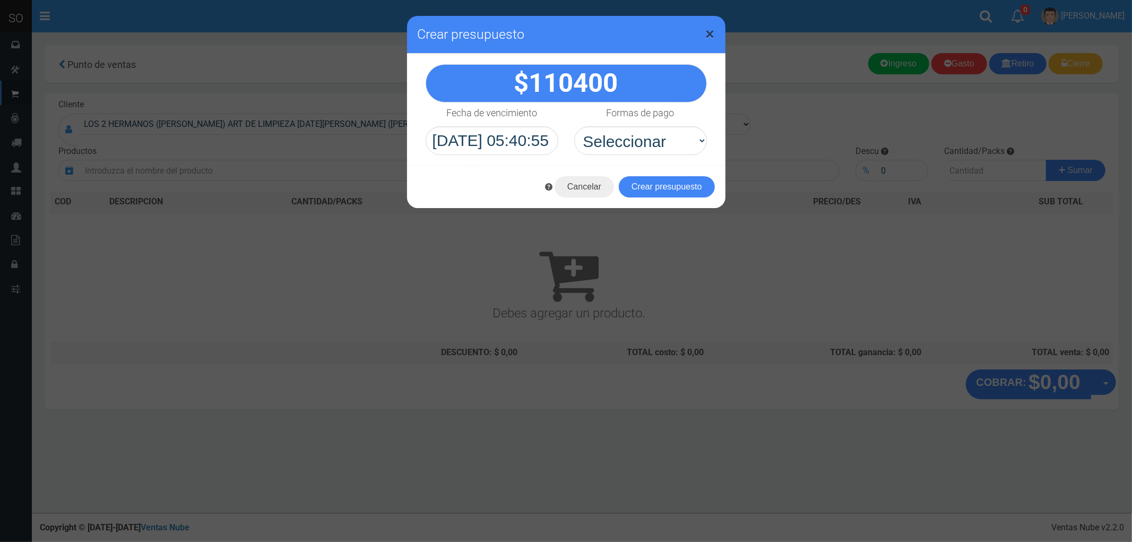
click at [707, 32] on span "×" at bounding box center [710, 34] width 9 height 20
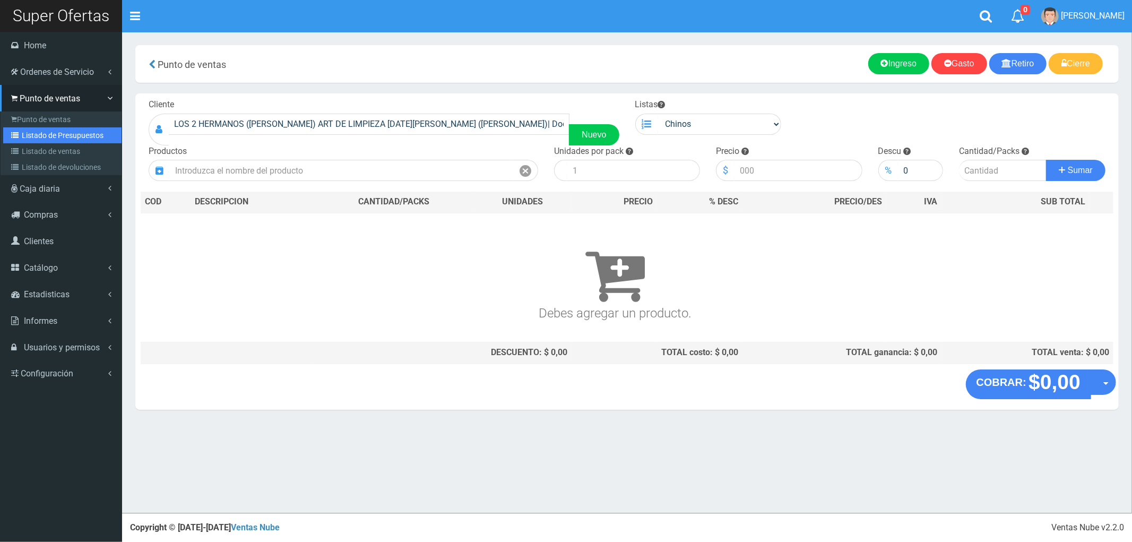
click at [35, 132] on link "Listado de Presupuestos" at bounding box center [62, 135] width 118 height 16
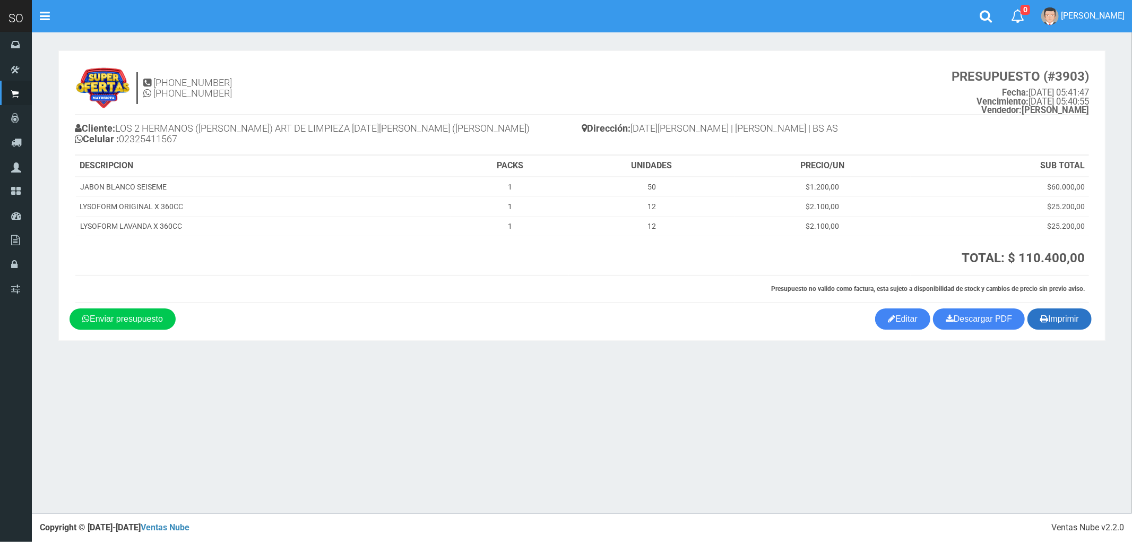
click at [1055, 315] on button "Imprimir" at bounding box center [1060, 318] width 64 height 21
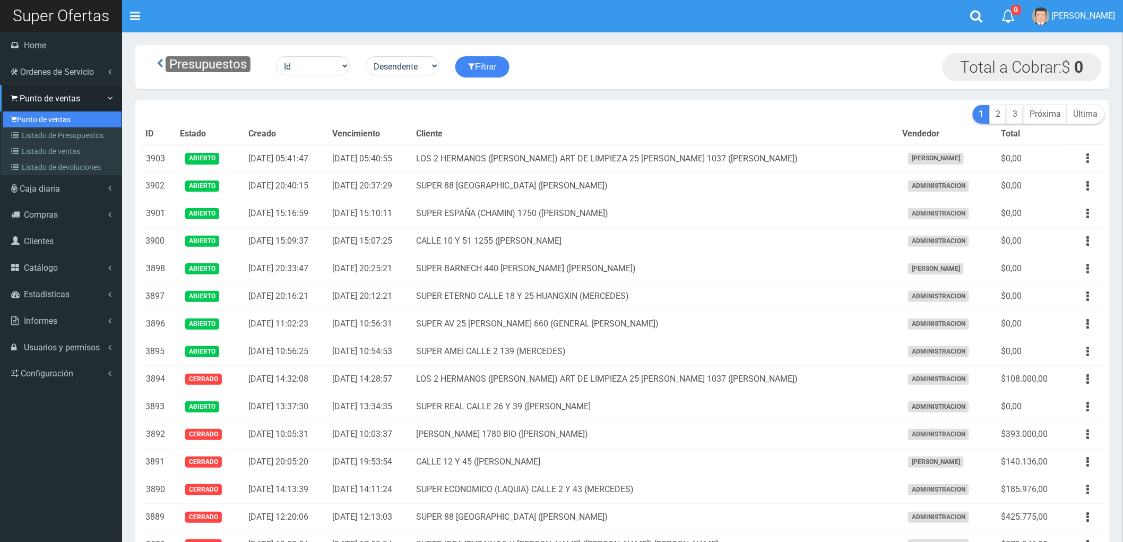
click at [46, 119] on link "Punto de ventas" at bounding box center [62, 119] width 118 height 16
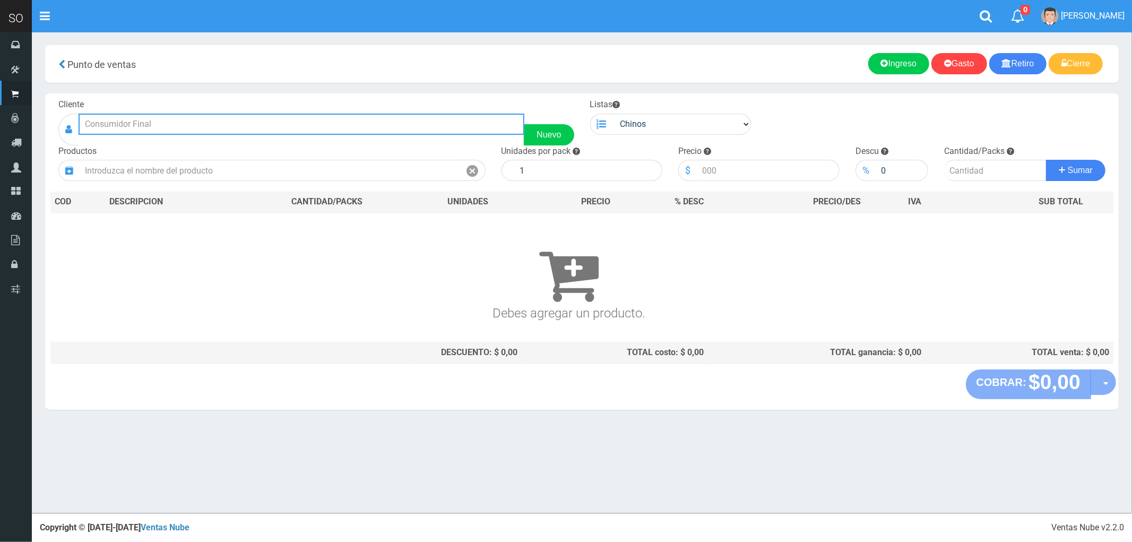
click at [112, 120] on input "text" at bounding box center [302, 124] width 446 height 21
type input "B"
type input "S"
drag, startPoint x: 83, startPoint y: 123, endPoint x: 94, endPoint y: 123, distance: 10.6
click at [92, 123] on input "[PERSON_NAME]" at bounding box center [302, 124] width 446 height 21
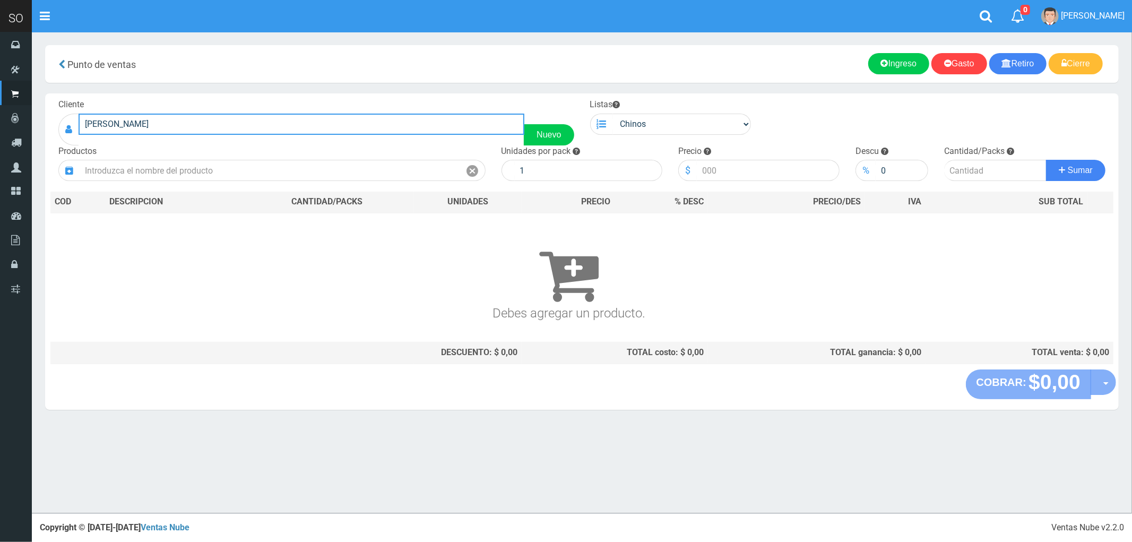
click at [94, 123] on input "[PERSON_NAME]" at bounding box center [302, 124] width 446 height 21
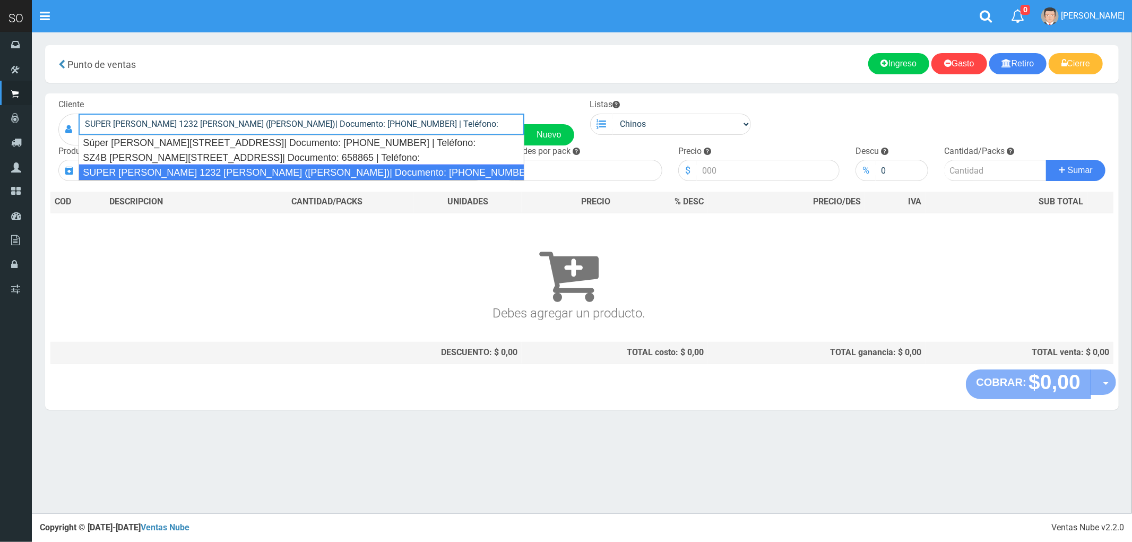
type input "SUPER [PERSON_NAME] 1232 [PERSON_NAME] ([PERSON_NAME])| Documento: [PHONE_NUMBE…"
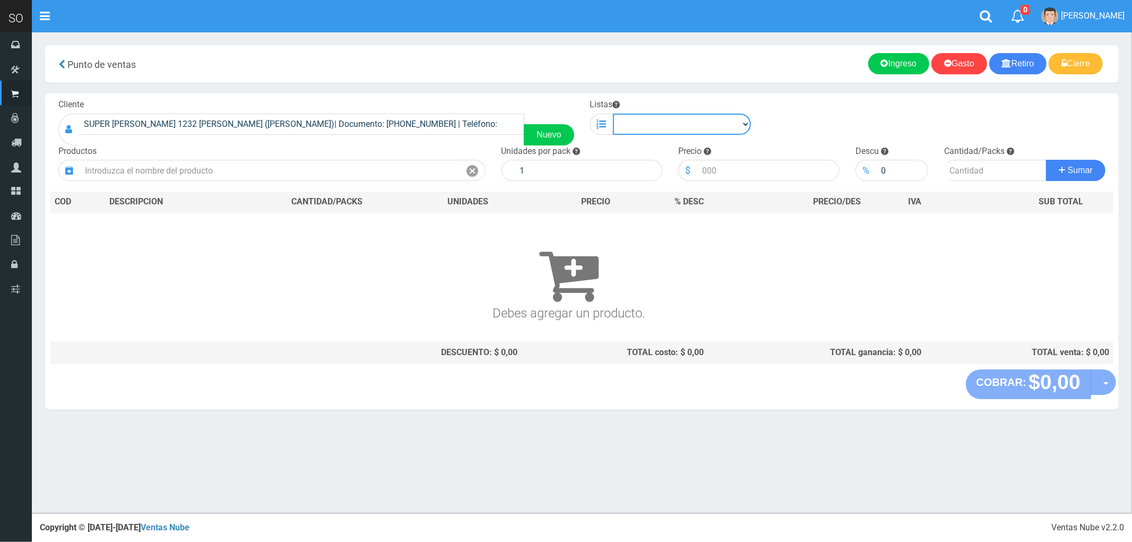
click at [740, 118] on select "Chinos . ." at bounding box center [682, 124] width 139 height 21
select select "1"
click at [613, 114] on select "Chinos . ." at bounding box center [682, 124] width 139 height 21
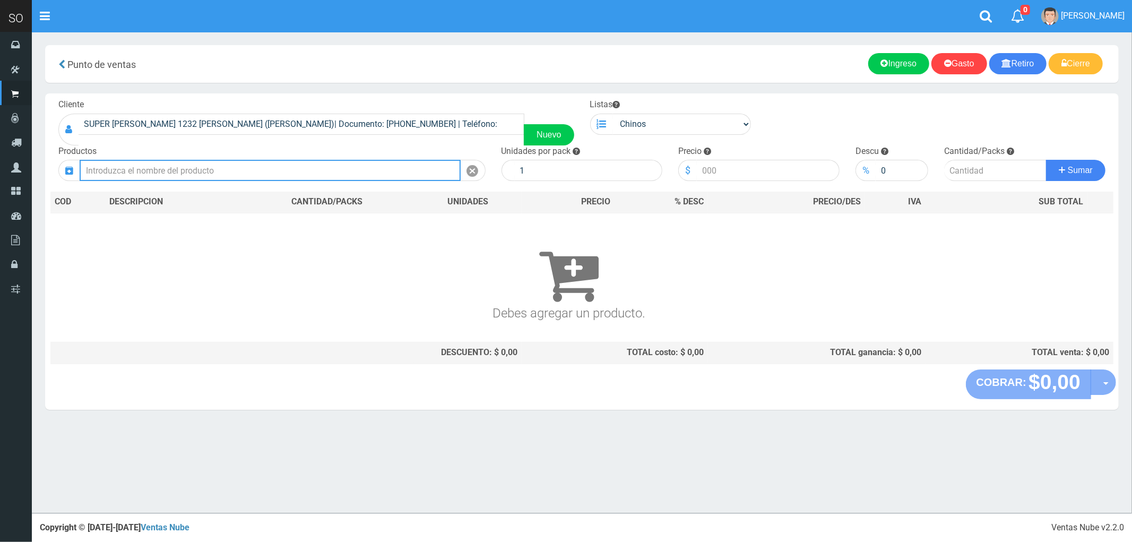
click at [338, 170] on input "text" at bounding box center [270, 170] width 381 height 21
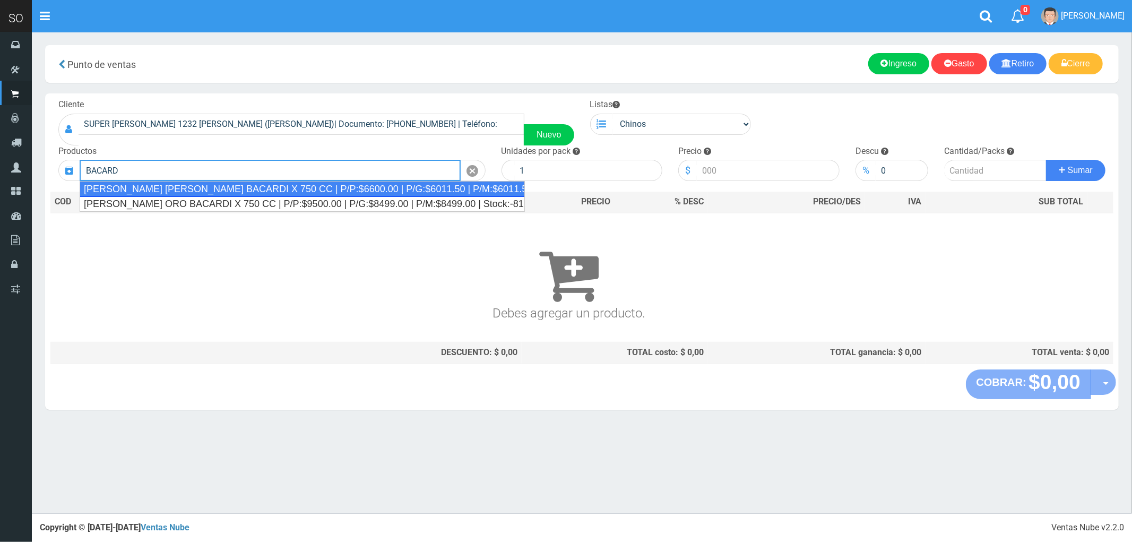
click at [224, 189] on div "[PERSON_NAME] [PERSON_NAME] BACARDI X 750 CC | P/P:$6600.00 | P/G:$6011.50 | P/…" at bounding box center [303, 189] width 446 height 16
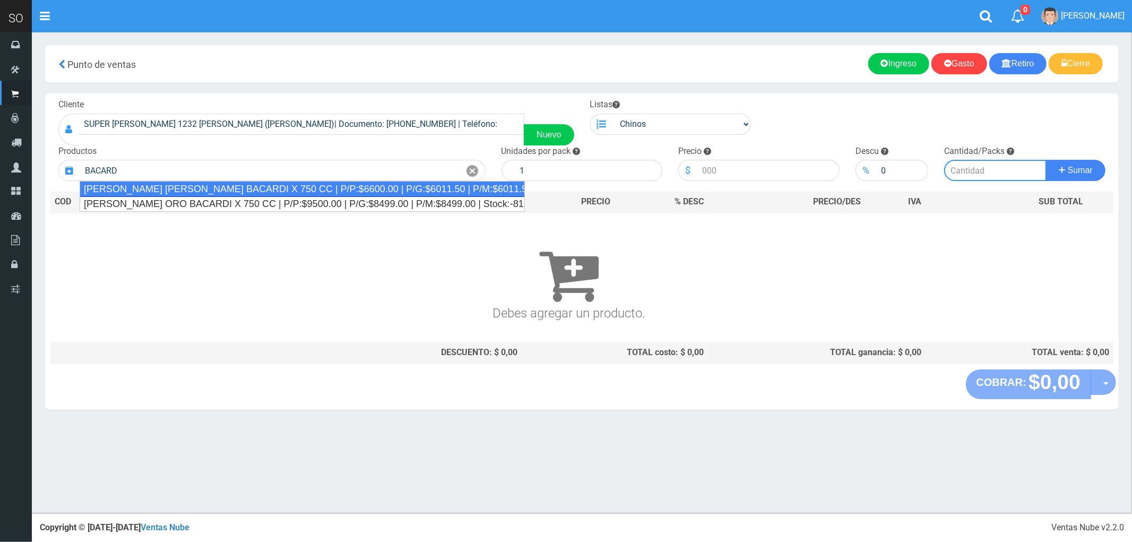
type input "[PERSON_NAME] [PERSON_NAME] BACARDI X 750 CC | P/P:$6600.00 | P/G:$6011.50 | P/…"
type input "12"
type input "6600.00"
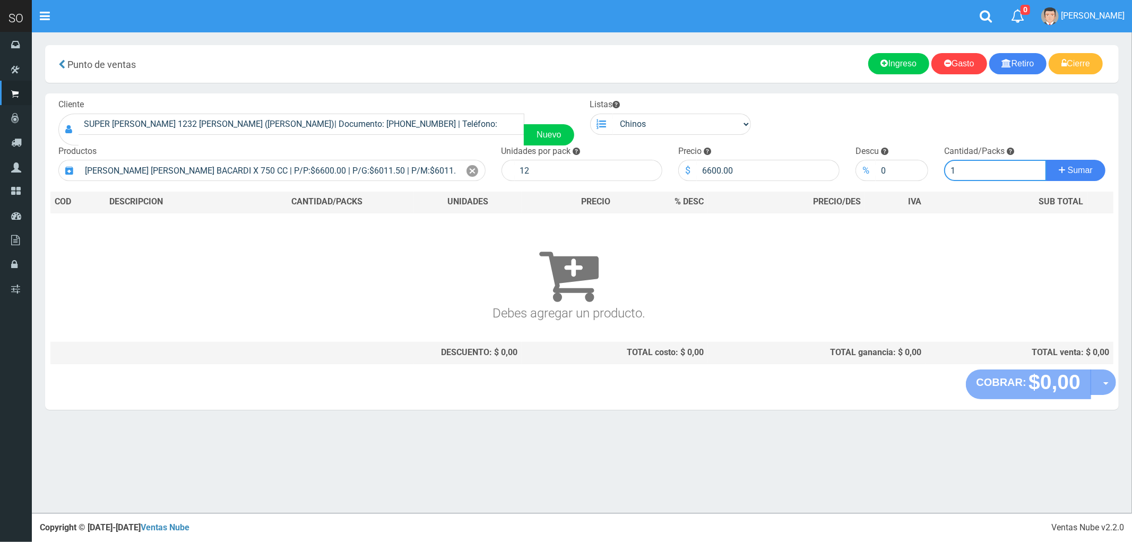
type input "1"
click at [1046, 160] on button "Sumar" at bounding box center [1075, 170] width 59 height 21
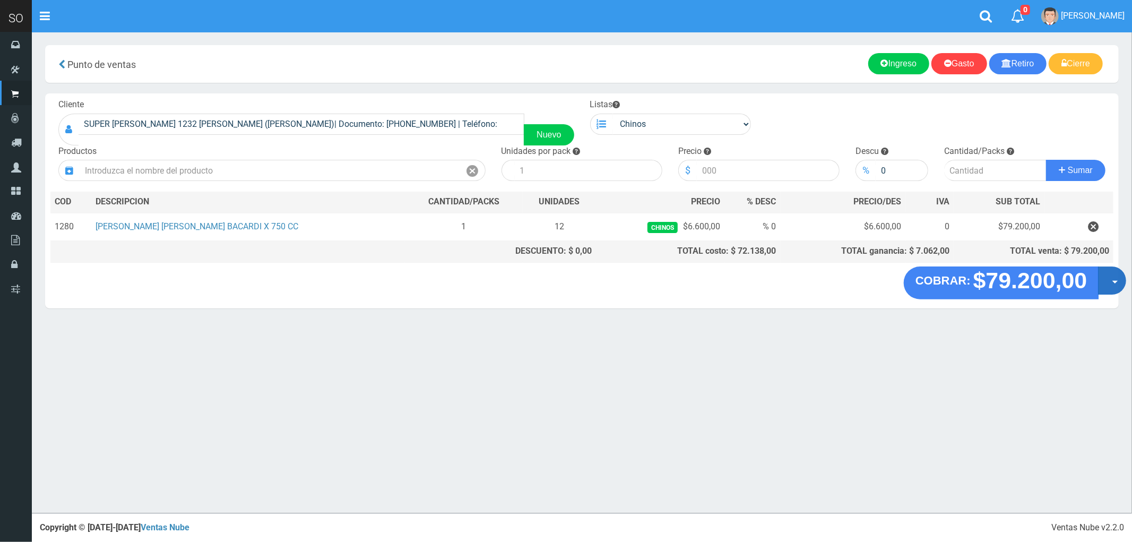
click at [1115, 284] on span "button" at bounding box center [1116, 282] width 6 height 3
click at [1079, 313] on link "Crear presupuesto" at bounding box center [1078, 308] width 95 height 24
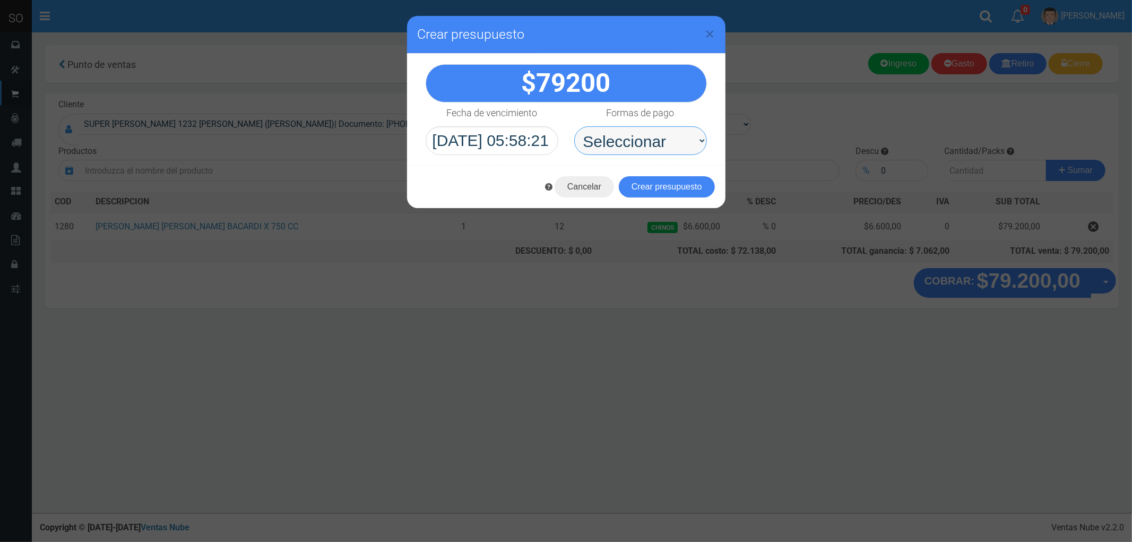
click at [618, 141] on select "Seleccionar Efectivo Tarjeta de Crédito Depósito Débito" at bounding box center [640, 140] width 133 height 29
select select "Efectivo"
click at [574, 126] on select "Seleccionar Efectivo Tarjeta de Crédito Depósito Débito" at bounding box center [640, 140] width 133 height 29
click at [678, 189] on button "Crear presupuesto" at bounding box center [667, 186] width 96 height 21
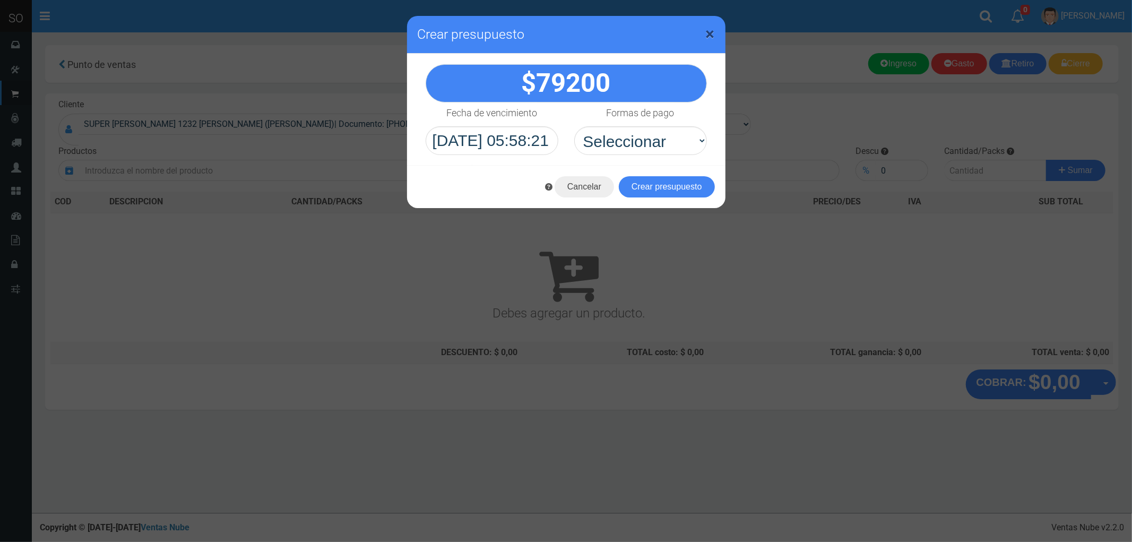
click at [712, 31] on span "×" at bounding box center [710, 34] width 9 height 20
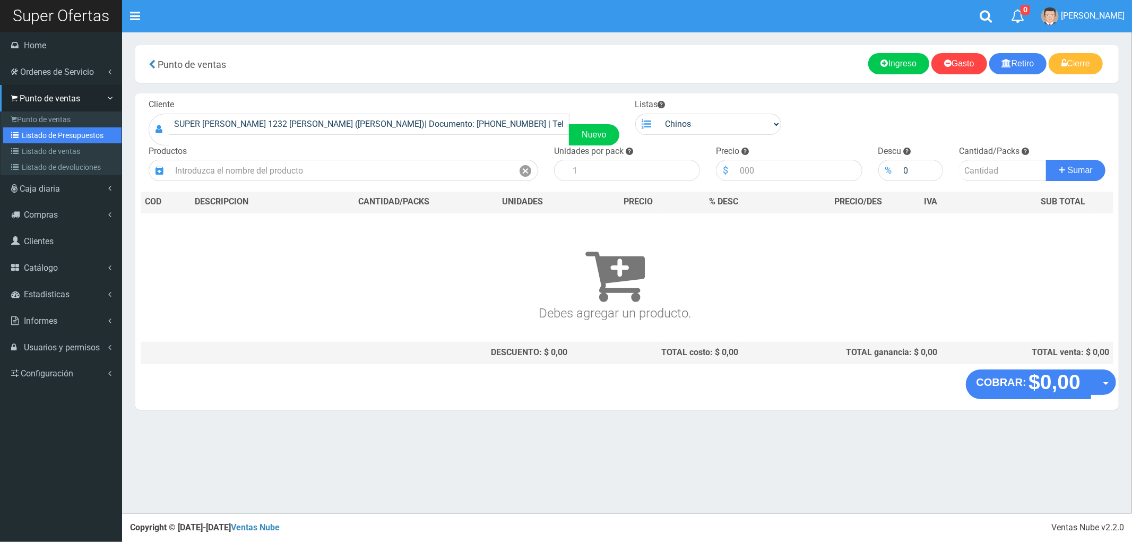
click at [53, 135] on link "Listado de Presupuestos" at bounding box center [62, 135] width 118 height 16
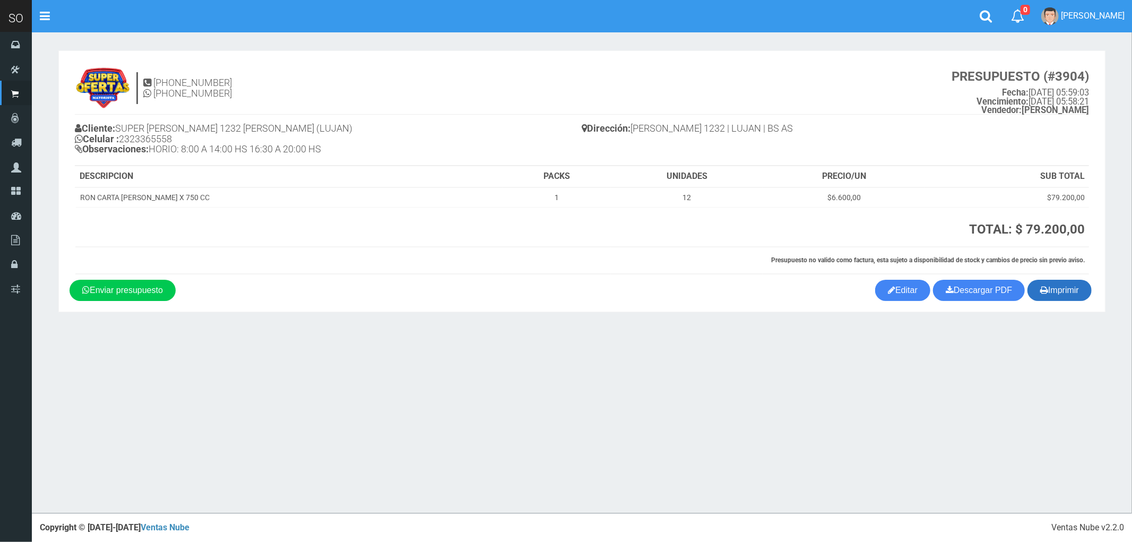
click at [1058, 288] on button "Imprimir" at bounding box center [1060, 290] width 64 height 21
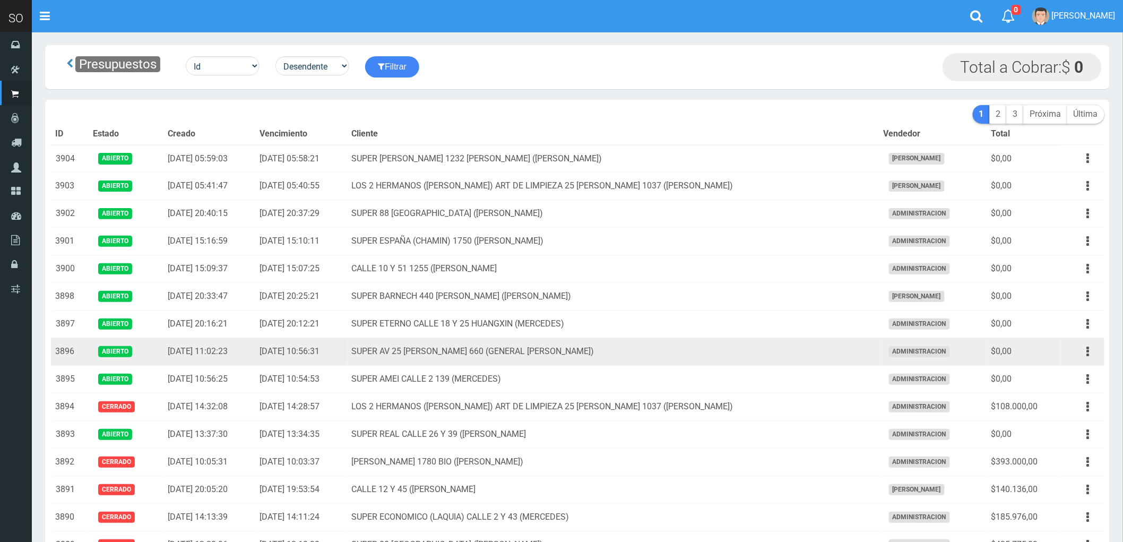
click at [745, 351] on td "SUPER AV 25 [PERSON_NAME] 660 (GENERAL [PERSON_NAME])" at bounding box center [614, 352] width 532 height 28
click at [1087, 352] on icon "button" at bounding box center [1088, 351] width 3 height 19
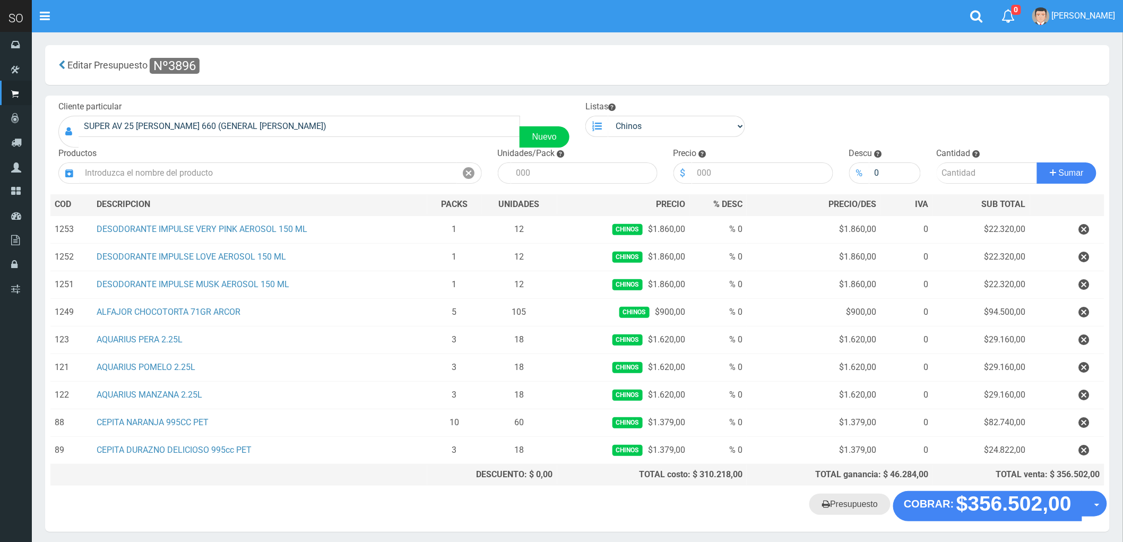
click at [855, 511] on link "Presupuesto" at bounding box center [849, 504] width 81 height 21
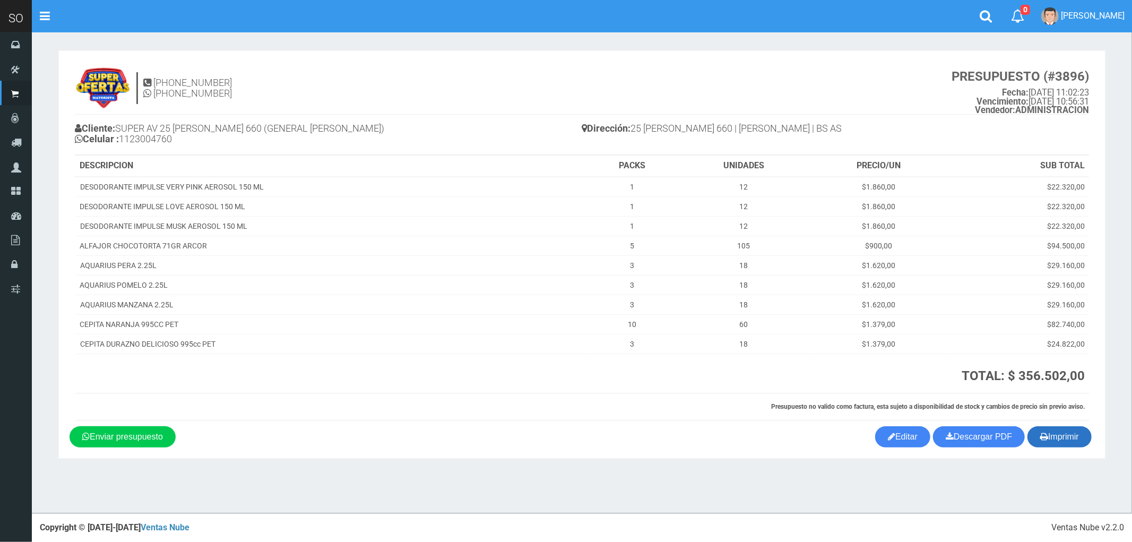
click at [1062, 438] on button "Imprimir" at bounding box center [1060, 436] width 64 height 21
